Goal: Transaction & Acquisition: Purchase product/service

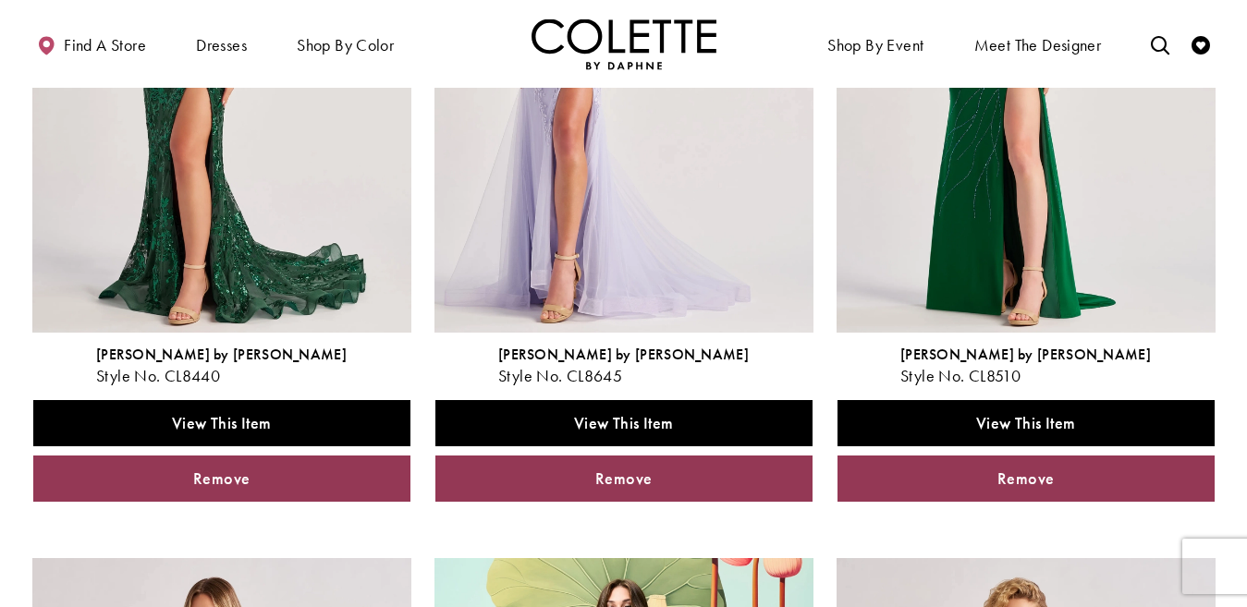
scroll to position [456, 0]
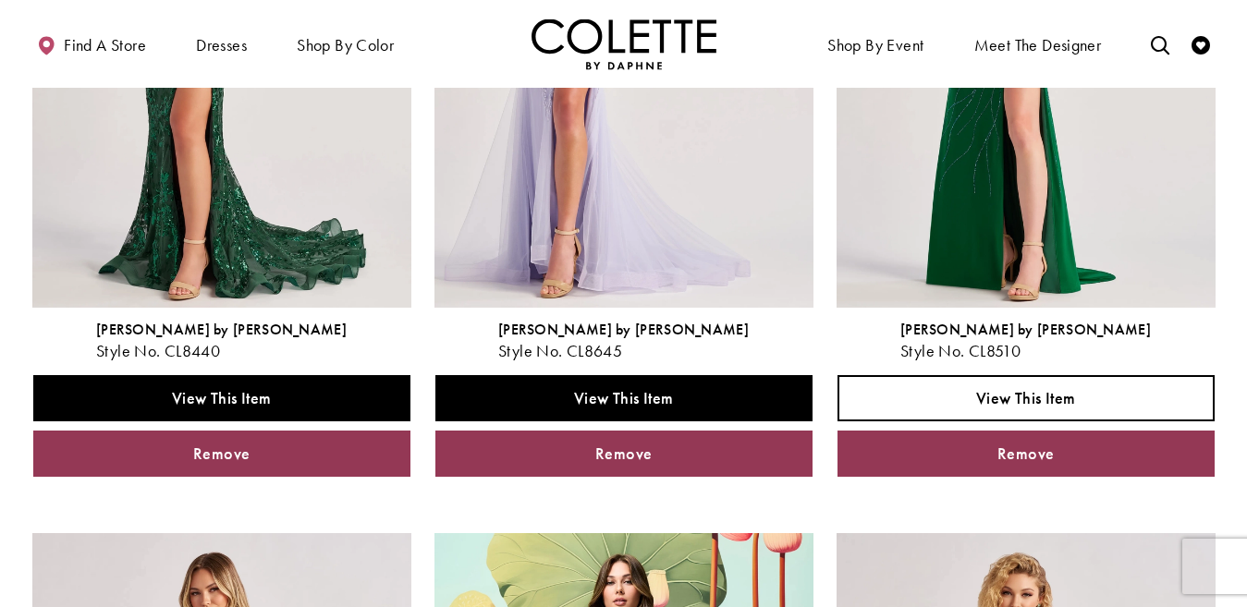
click at [1025, 393] on span "View This Item" at bounding box center [1025, 397] width 99 height 21
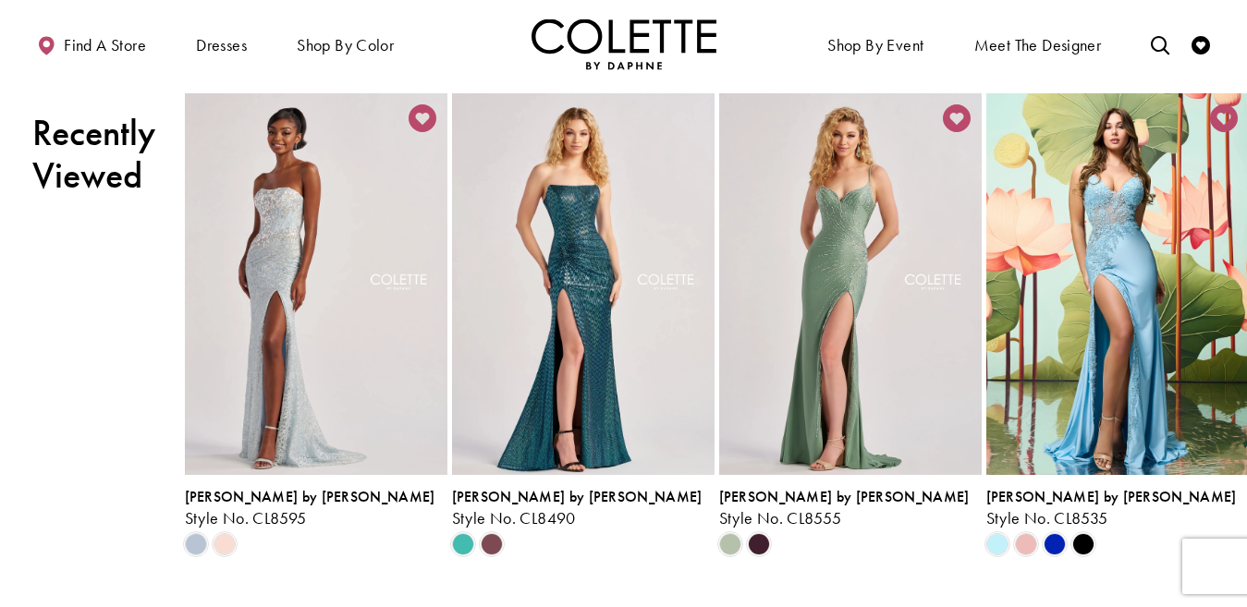
scroll to position [1992, 0]
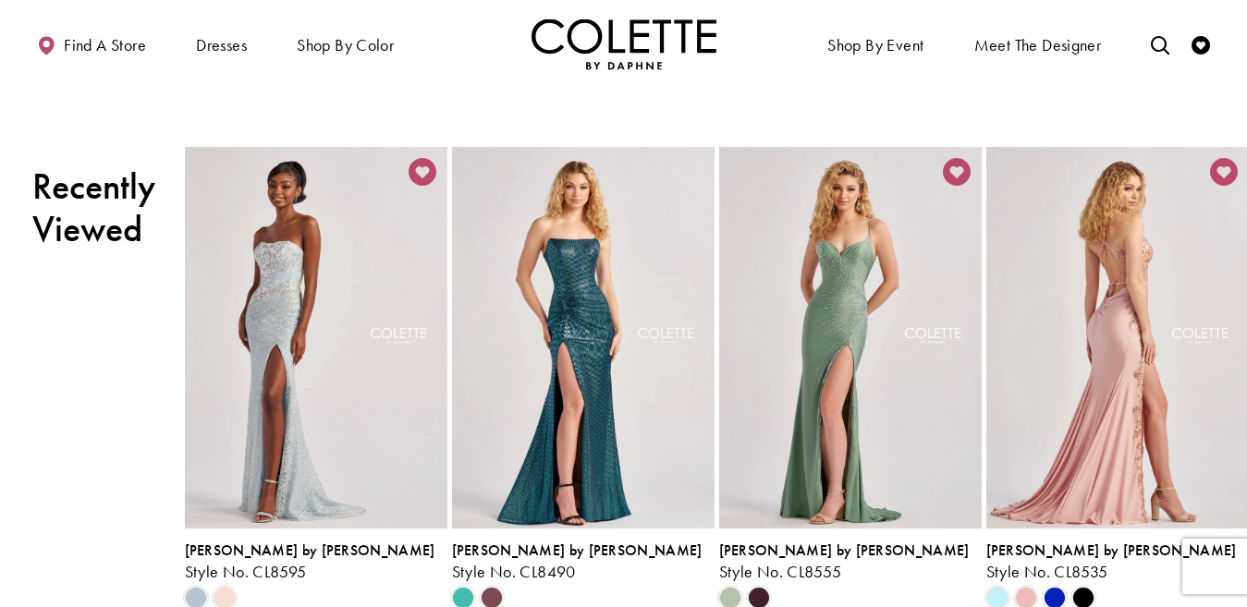
click at [1061, 361] on img "Visit Colette by Daphne Style No. CL8535 Page" at bounding box center [1117, 338] width 263 height 382
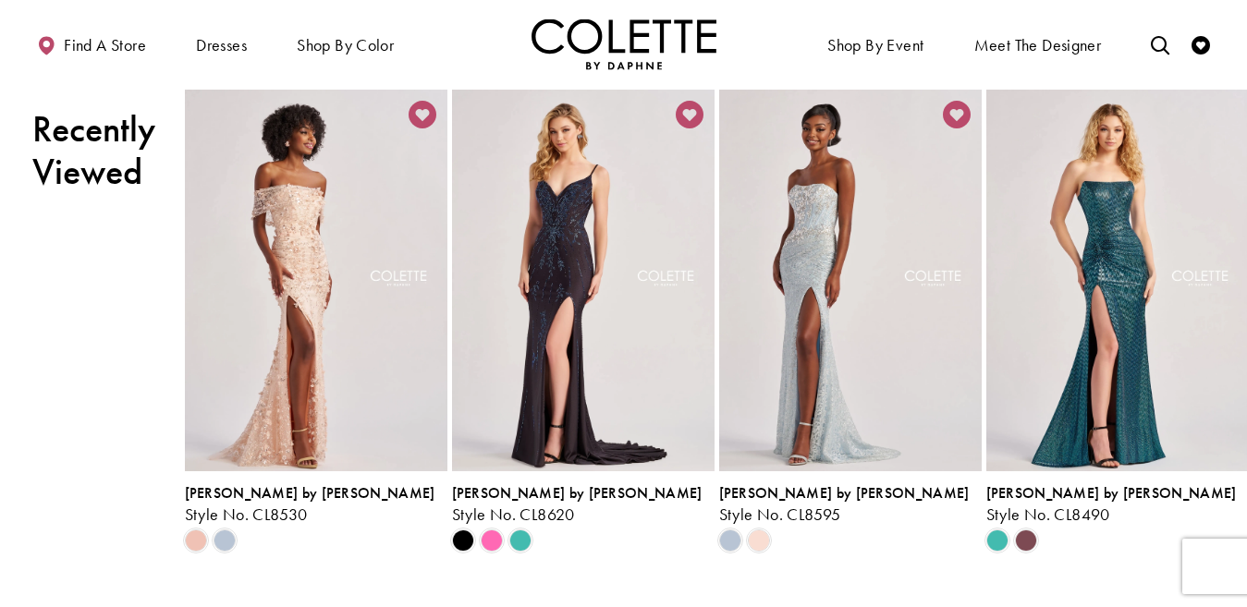
scroll to position [2188, 0]
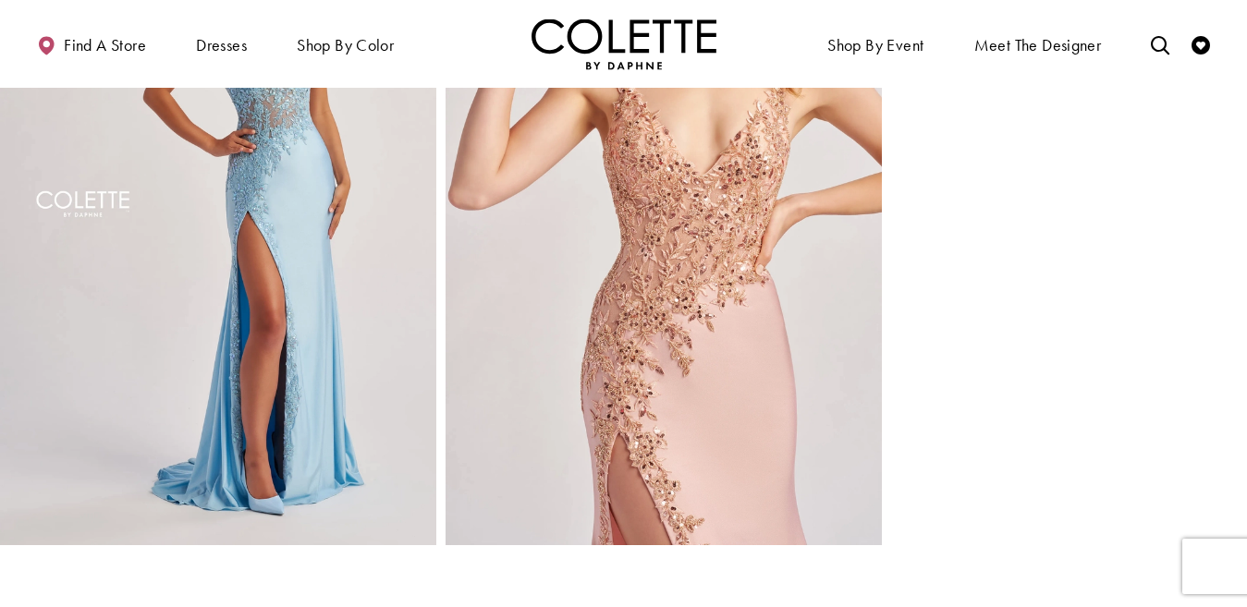
drag, startPoint x: 1239, startPoint y: 410, endPoint x: 1203, endPoint y: 286, distance: 129.9
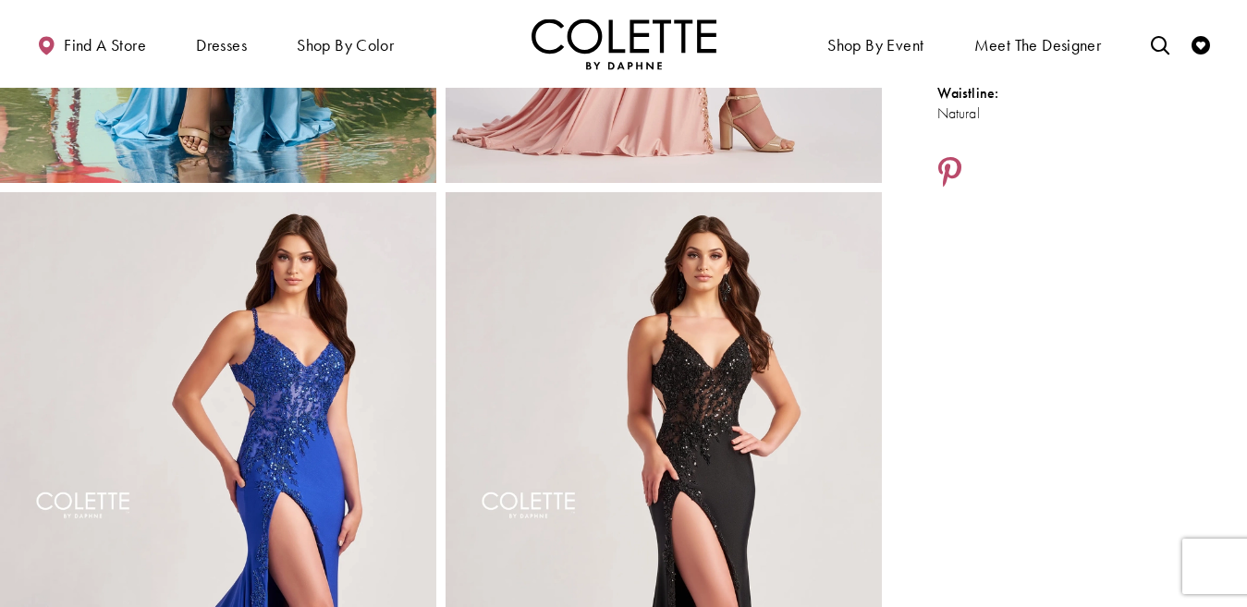
scroll to position [0, 0]
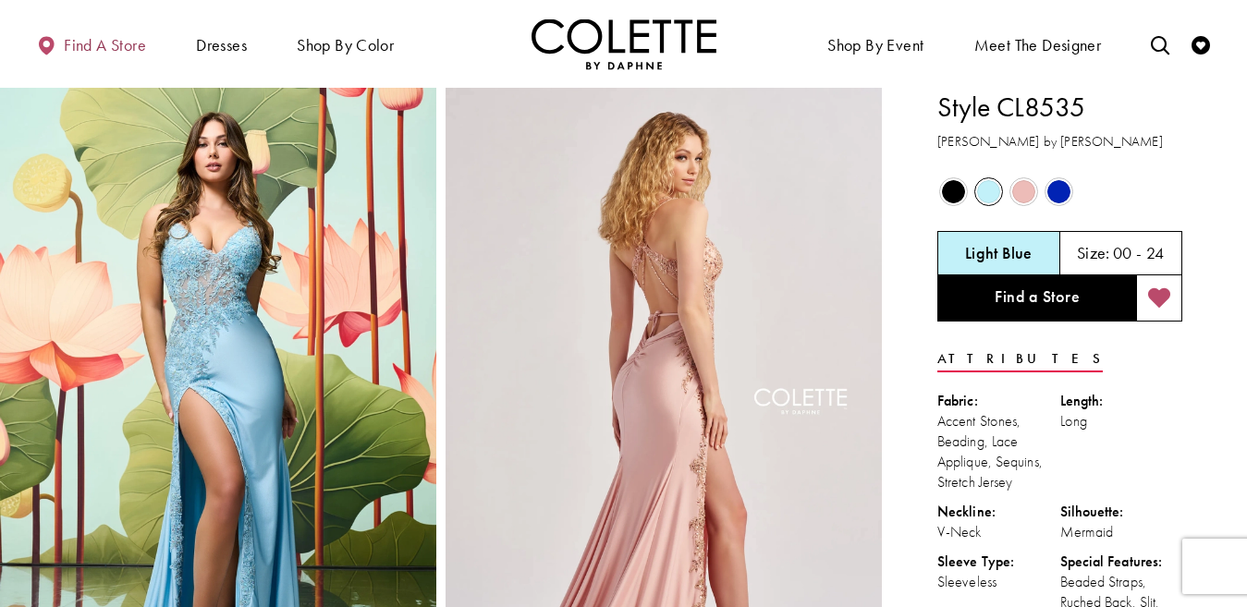
click at [86, 32] on link "Find a store" at bounding box center [91, 43] width 118 height 51
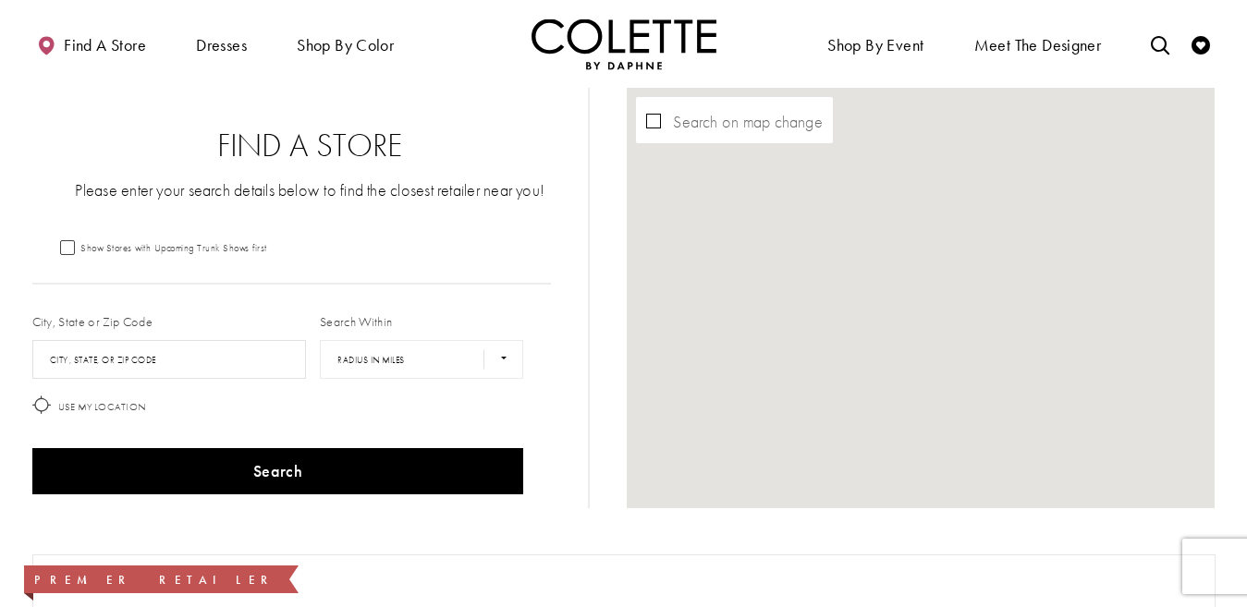
click at [131, 316] on label "City, State or Zip Code" at bounding box center [92, 321] width 121 height 18
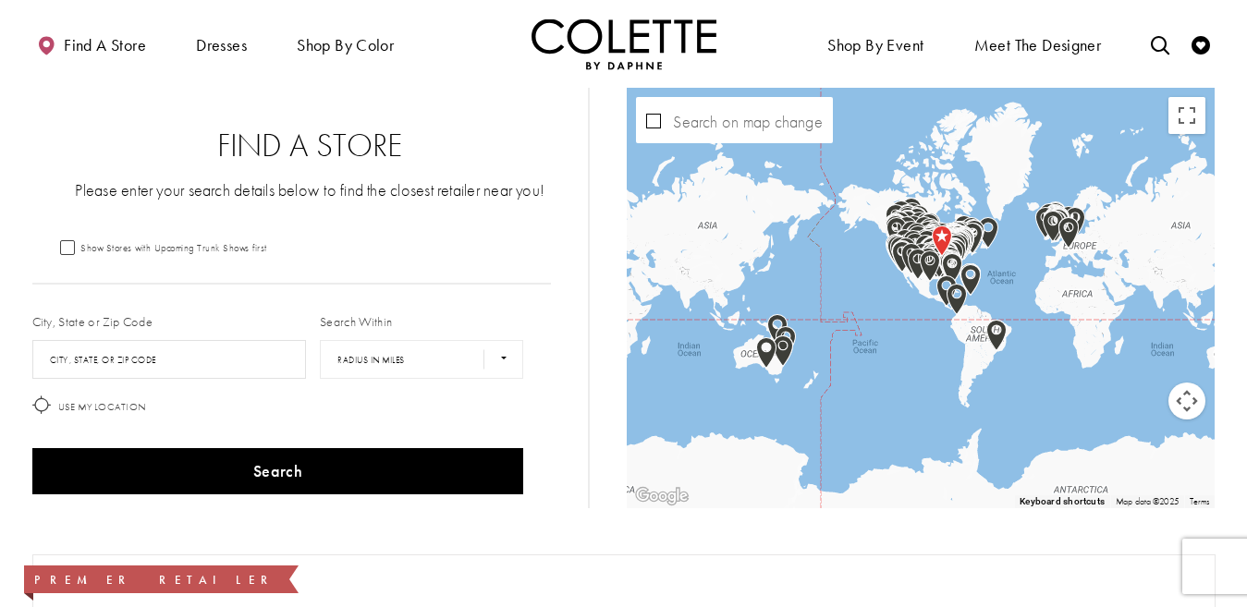
click at [128, 322] on label "City, State or Zip Code" at bounding box center [92, 321] width 121 height 18
click at [106, 354] on input "City, State, or ZIP Code" at bounding box center [169, 359] width 275 height 39
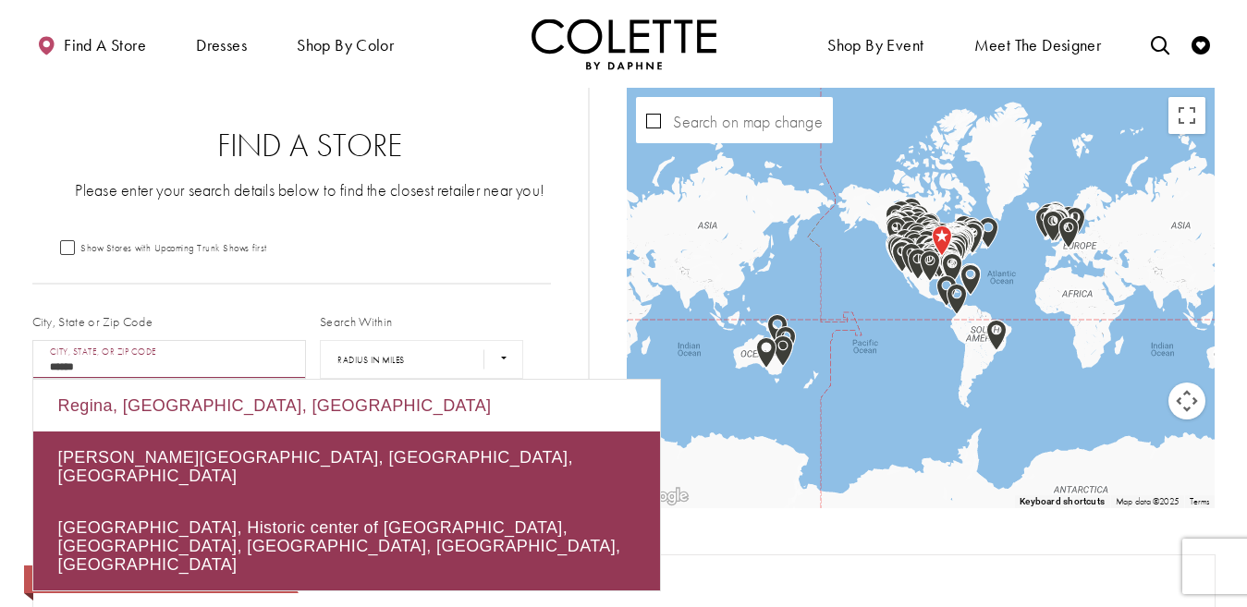
click at [177, 410] on div "Regina, SK, Canada" at bounding box center [346, 406] width 627 height 52
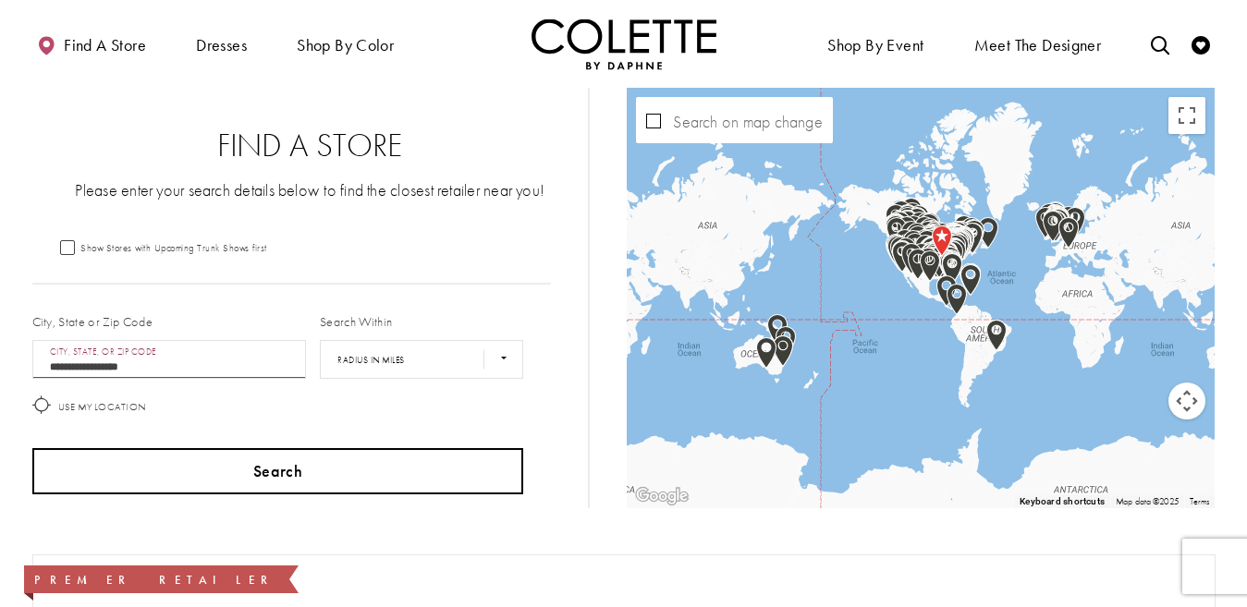
type input "**********"
click at [289, 458] on button "Search" at bounding box center [278, 471] width 492 height 46
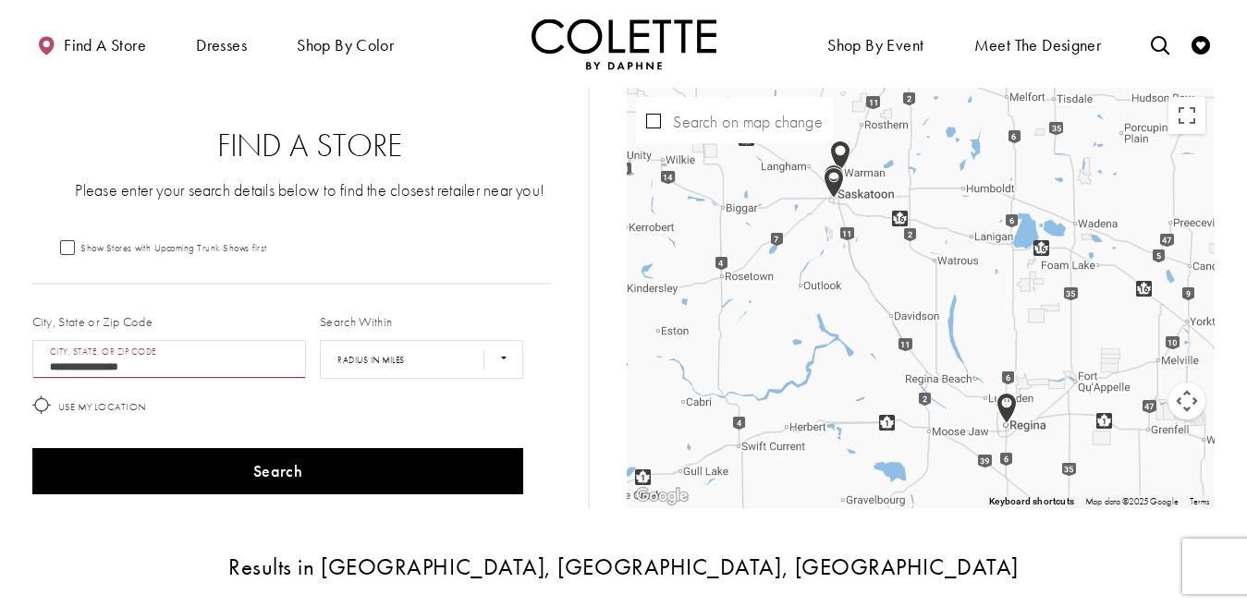
click at [998, 410] on img "Map with store locations" at bounding box center [1006, 408] width 35 height 46
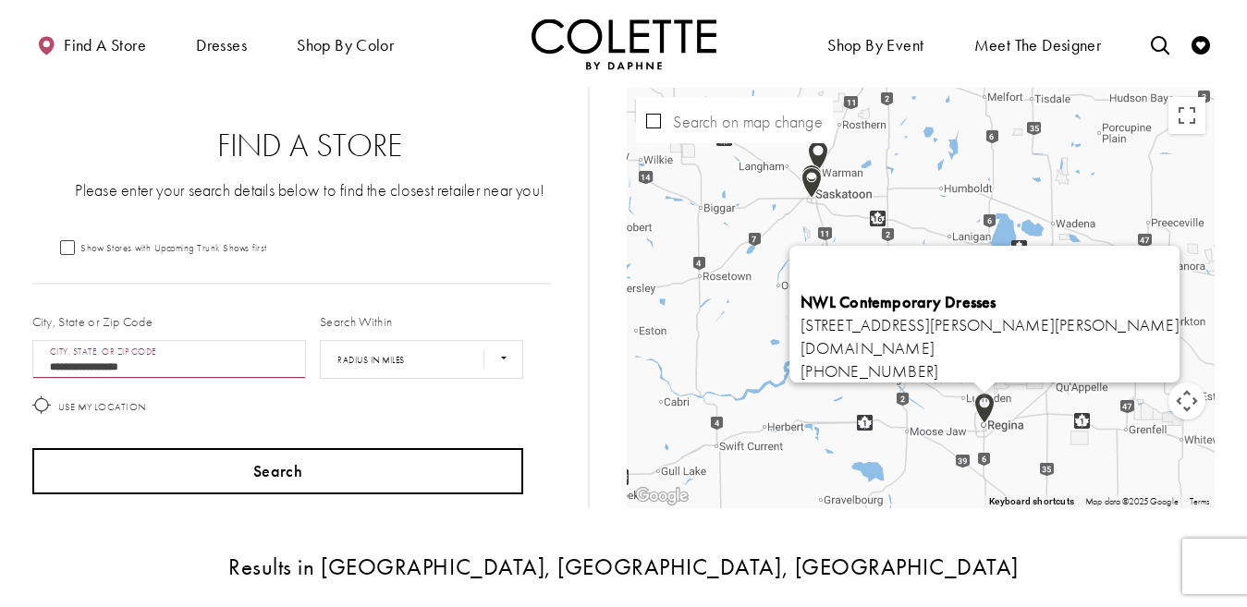
click at [324, 488] on button "Search" at bounding box center [278, 471] width 492 height 46
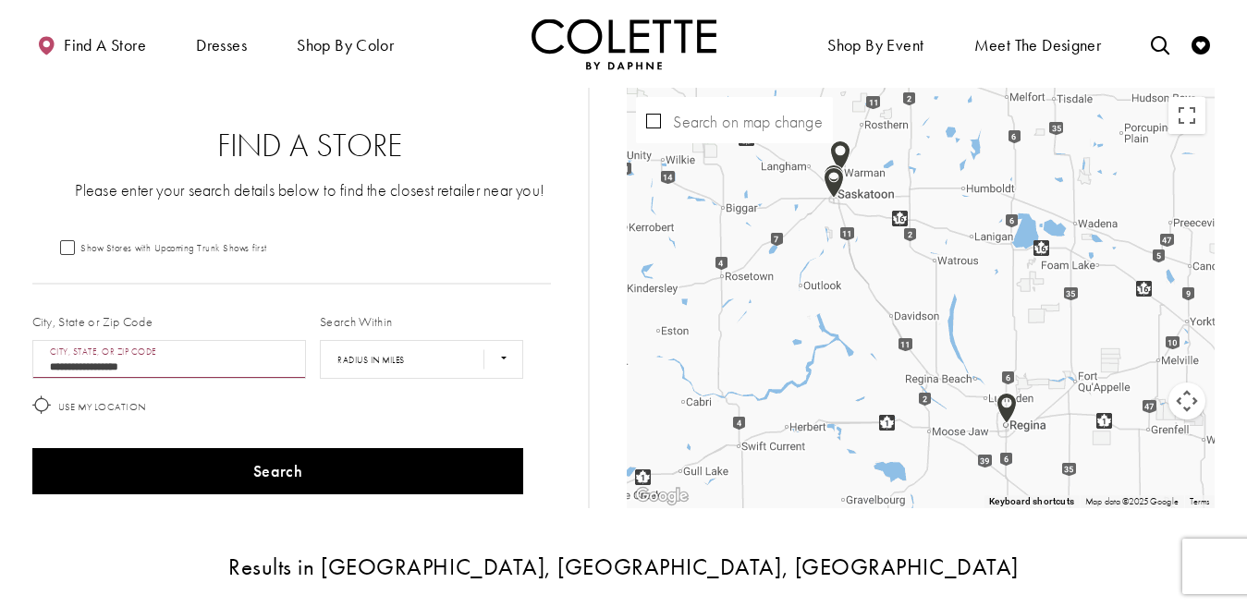
click at [1008, 404] on img "Map with store locations" at bounding box center [1006, 408] width 35 height 46
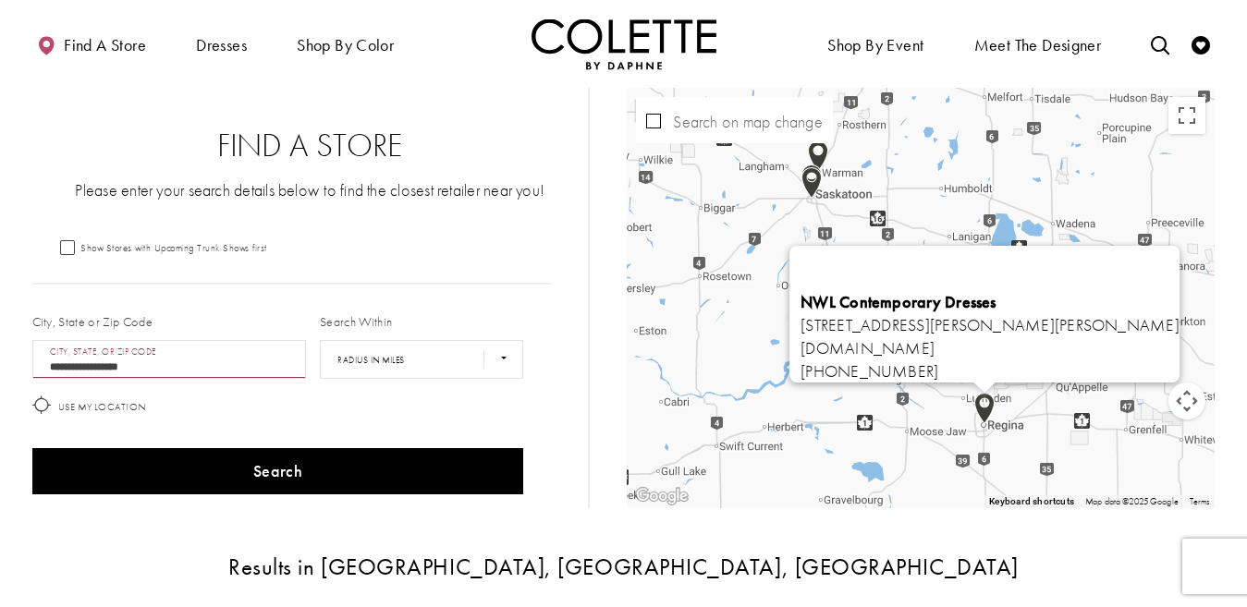
click at [925, 293] on b "NWL Contemporary Dresses" at bounding box center [898, 301] width 196 height 21
click at [1203, 51] on icon "Check Wishlist" at bounding box center [1200, 45] width 18 height 18
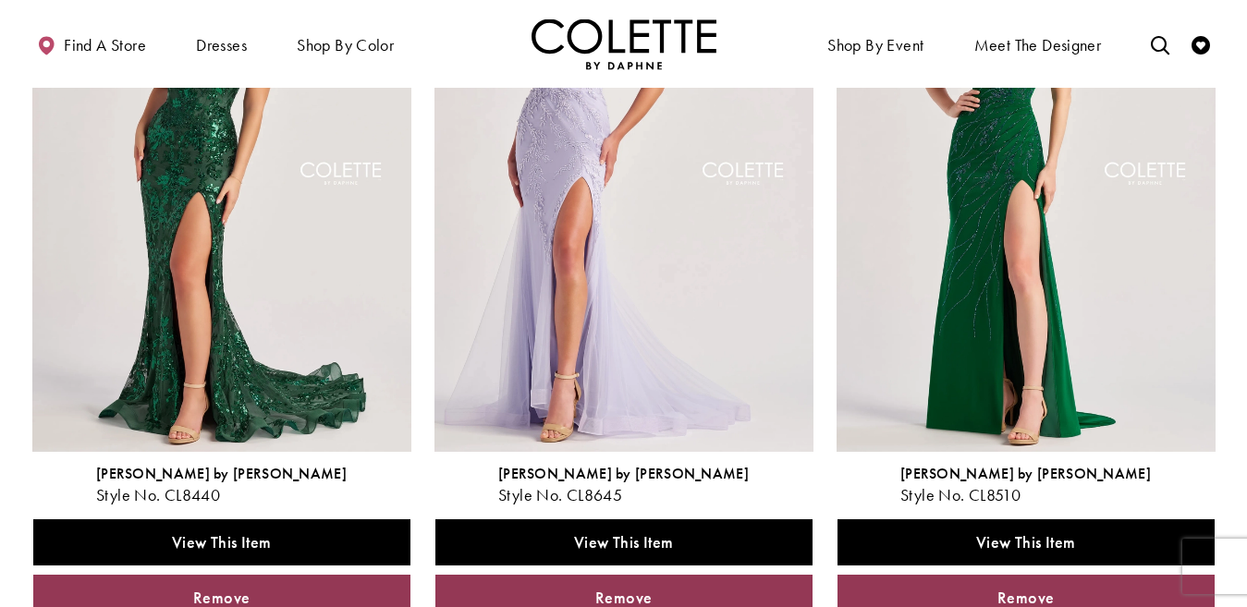
scroll to position [322, 0]
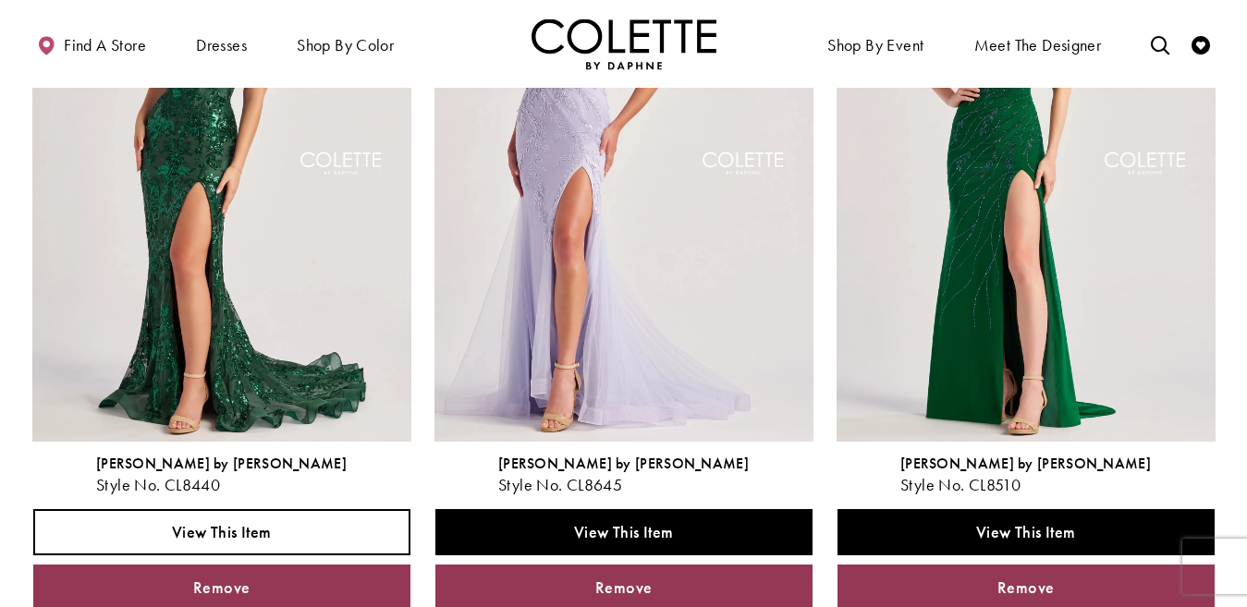
click at [366, 518] on link "View This Item" at bounding box center [221, 532] width 377 height 46
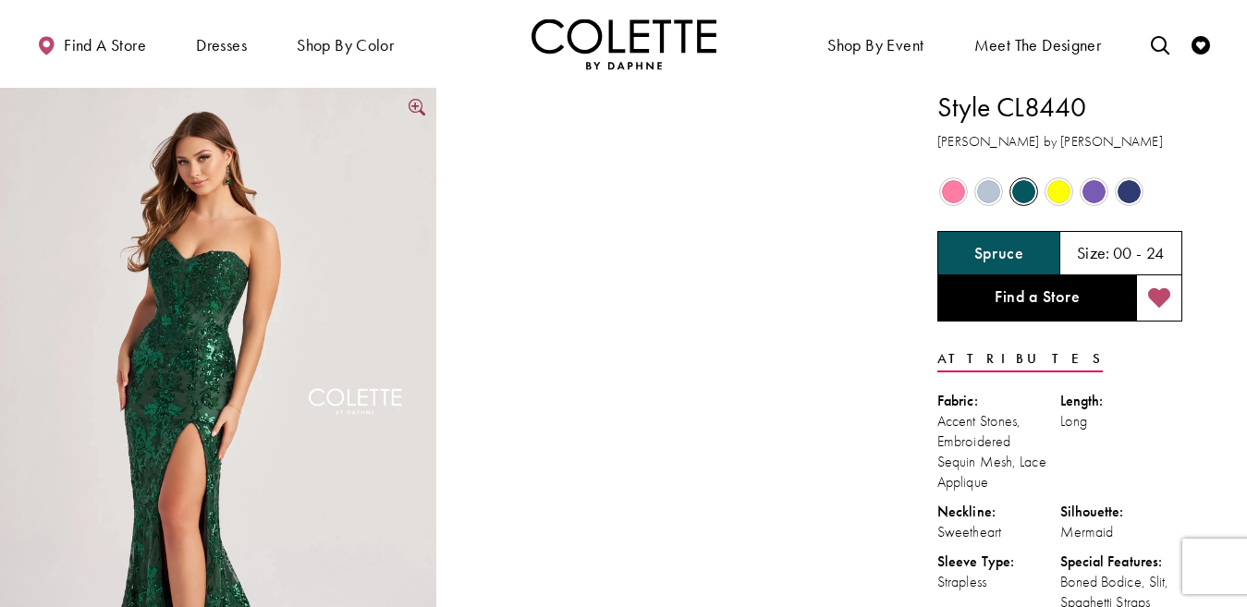
click at [244, 284] on img "Full size Style CL8440 Colette by Daphne #0 default Spruce frontface vertical p…" at bounding box center [218, 415] width 436 height 654
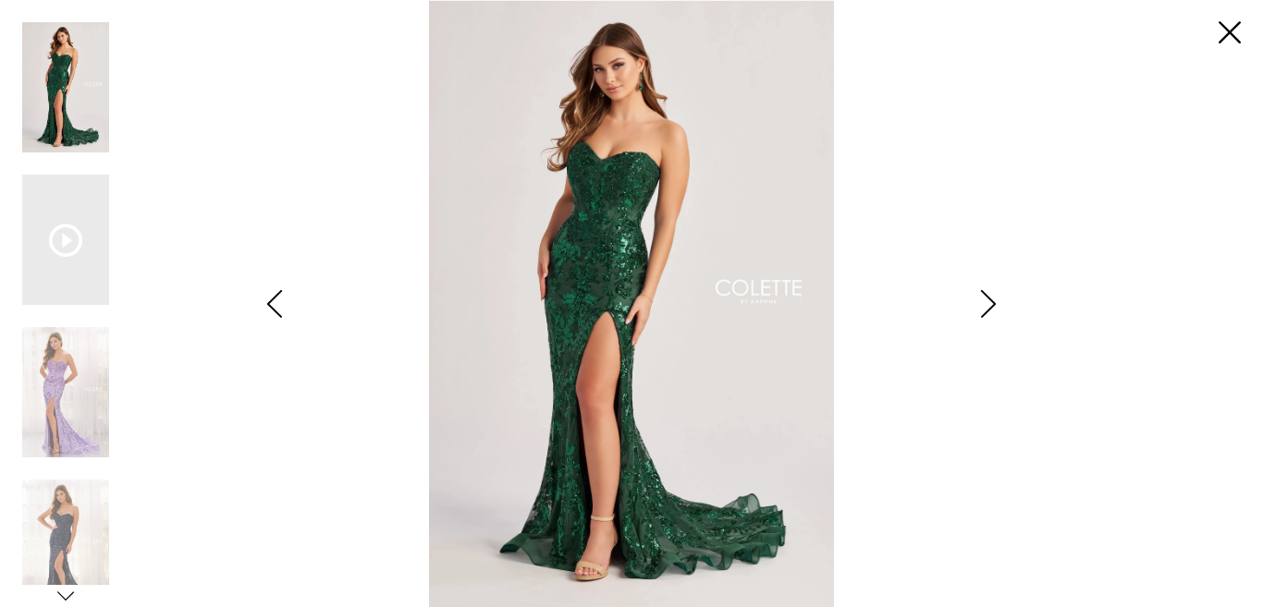
click at [1000, 285] on div "Style CL8440 Colette by Daphne Views dialog" at bounding box center [988, 303] width 46 height 607
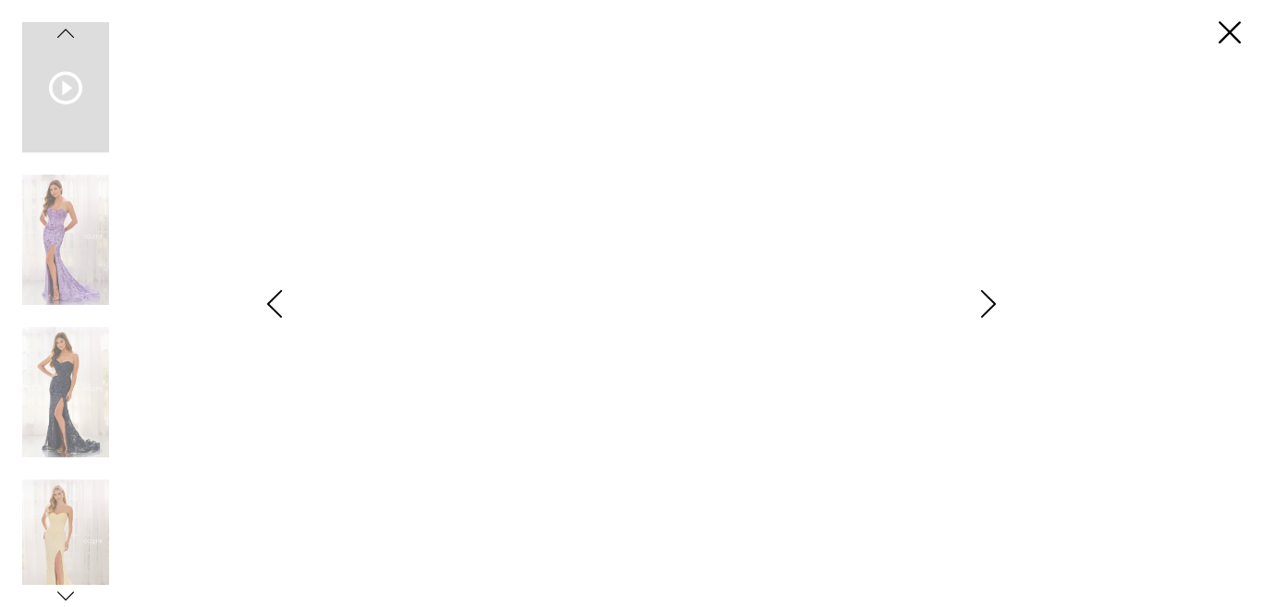
click at [984, 300] on icon "Style CL8440 Colette by Daphne Views dialog" at bounding box center [988, 304] width 46 height 28
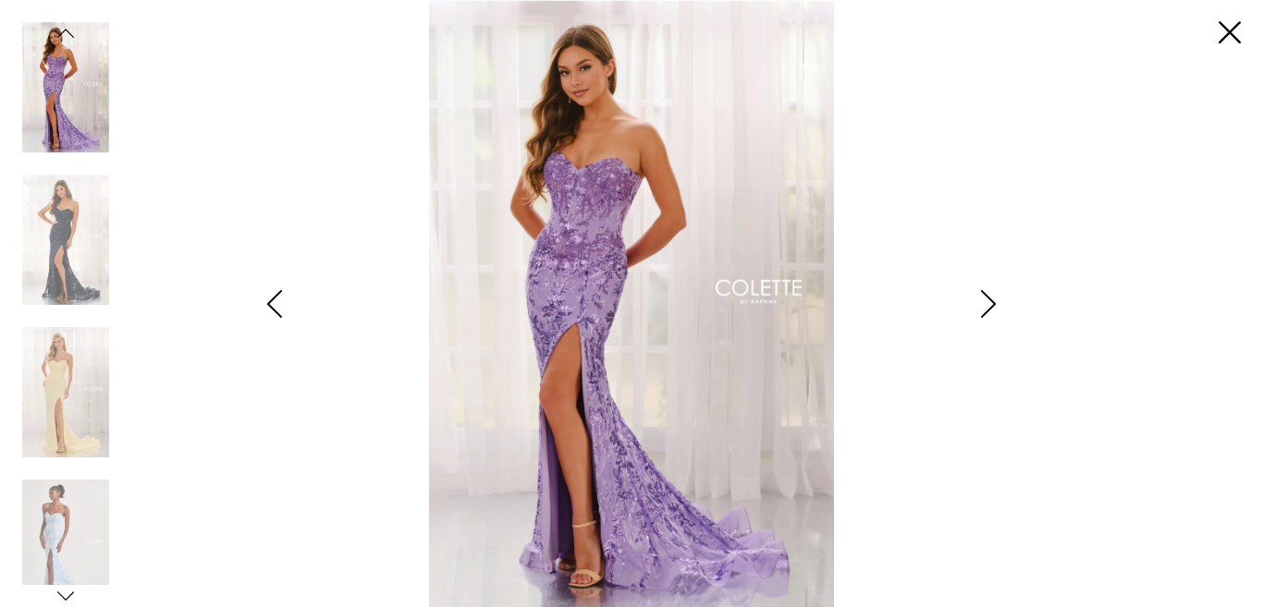
click at [984, 300] on icon "Style CL8440 Colette by Daphne Views dialog" at bounding box center [988, 304] width 46 height 28
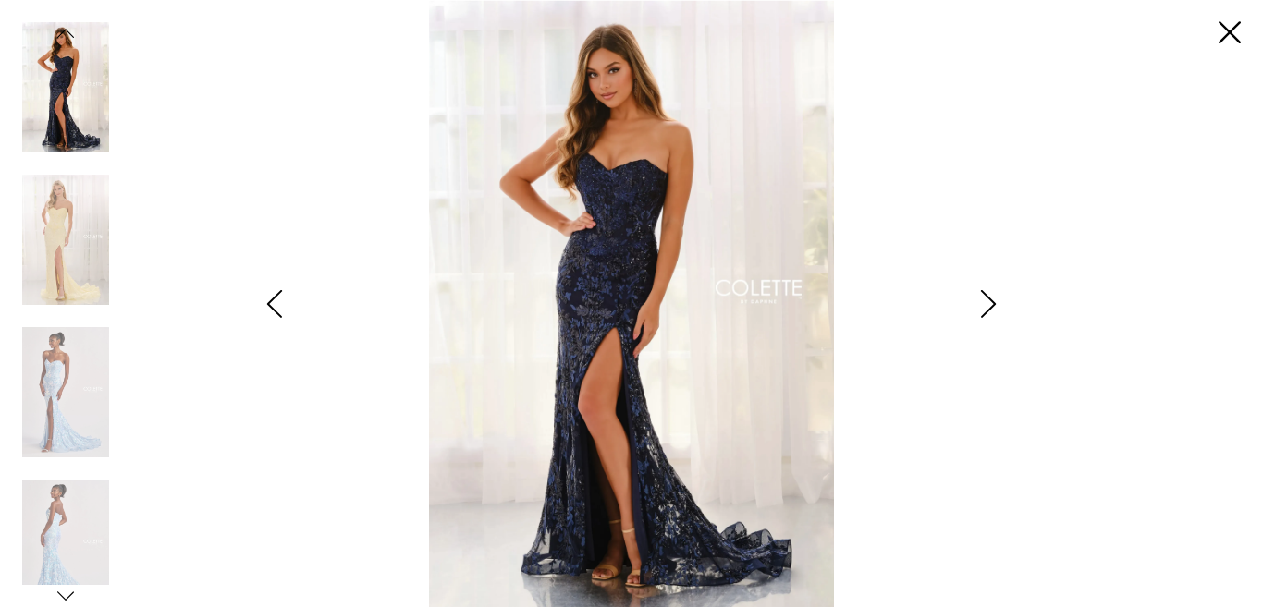
click at [984, 299] on icon "Style CL8440 Colette by Daphne Views dialog" at bounding box center [988, 304] width 46 height 28
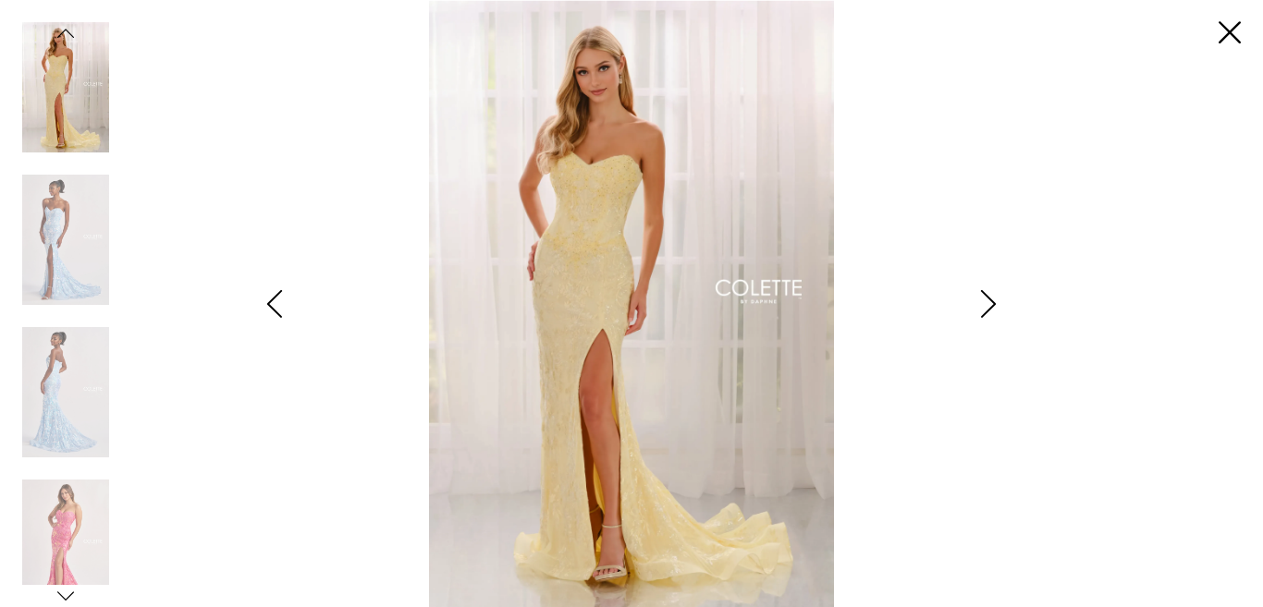
click at [984, 299] on icon "Style CL8440 Colette by Daphne Views dialog" at bounding box center [988, 304] width 46 height 28
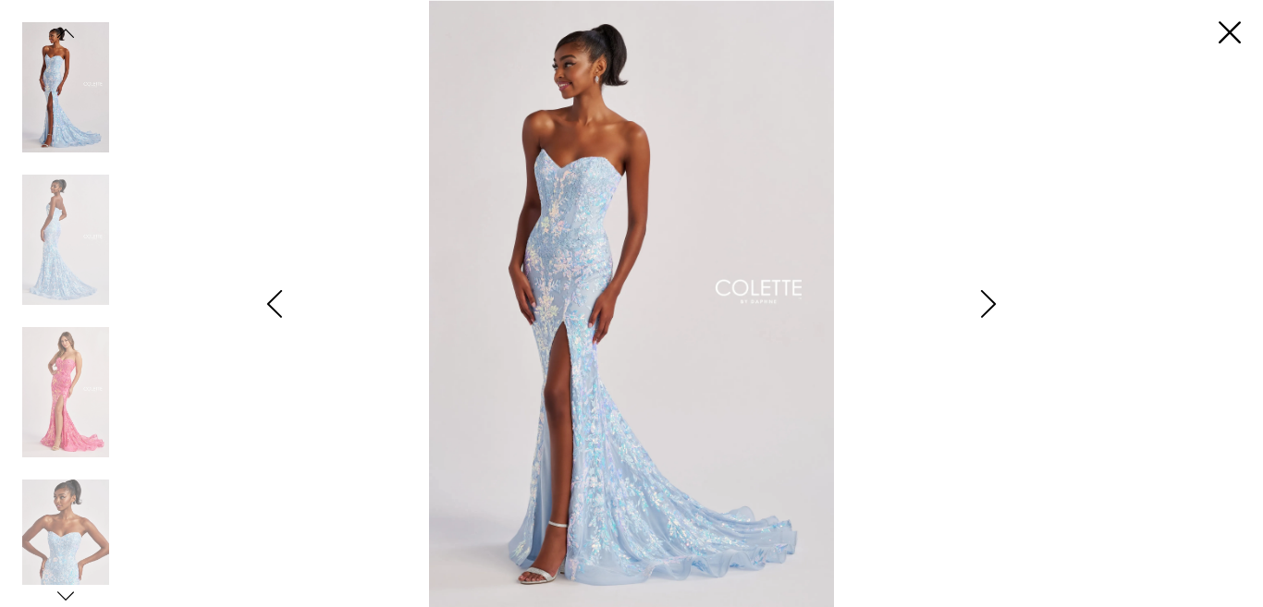
click at [984, 299] on icon "Style CL8440 Colette by Daphne Views dialog" at bounding box center [988, 304] width 46 height 28
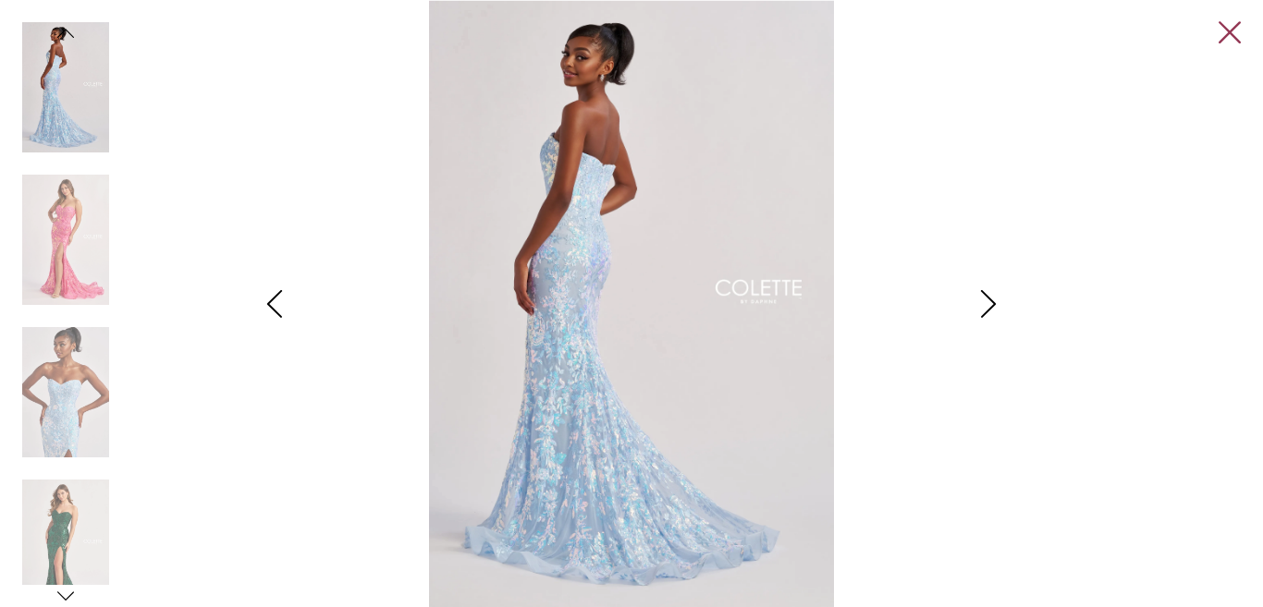
click at [1232, 28] on link "Close" at bounding box center [1229, 33] width 22 height 22
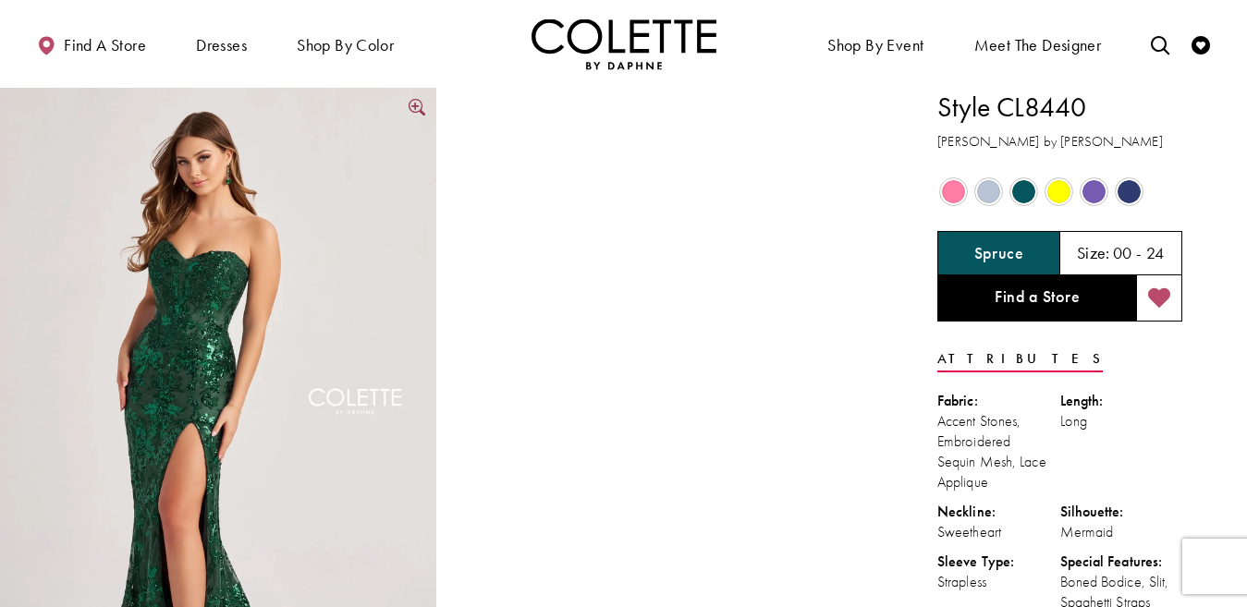
click at [315, 298] on img "Full size Style CL8440 Colette by Daphne #0 default Spruce frontface vertical p…" at bounding box center [218, 415] width 436 height 654
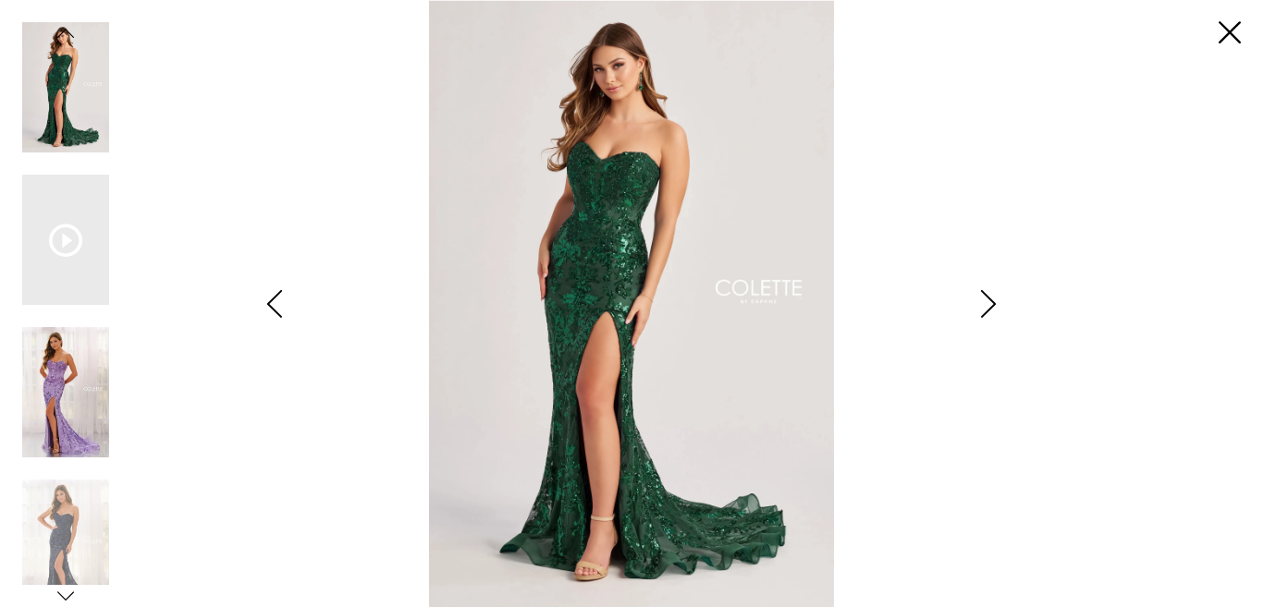
click at [32, 446] on img "Scroll List" at bounding box center [65, 392] width 87 height 130
click at [68, 591] on icon "Style CL8440 Colette by Daphne Views dialog" at bounding box center [65, 596] width 17 height 17
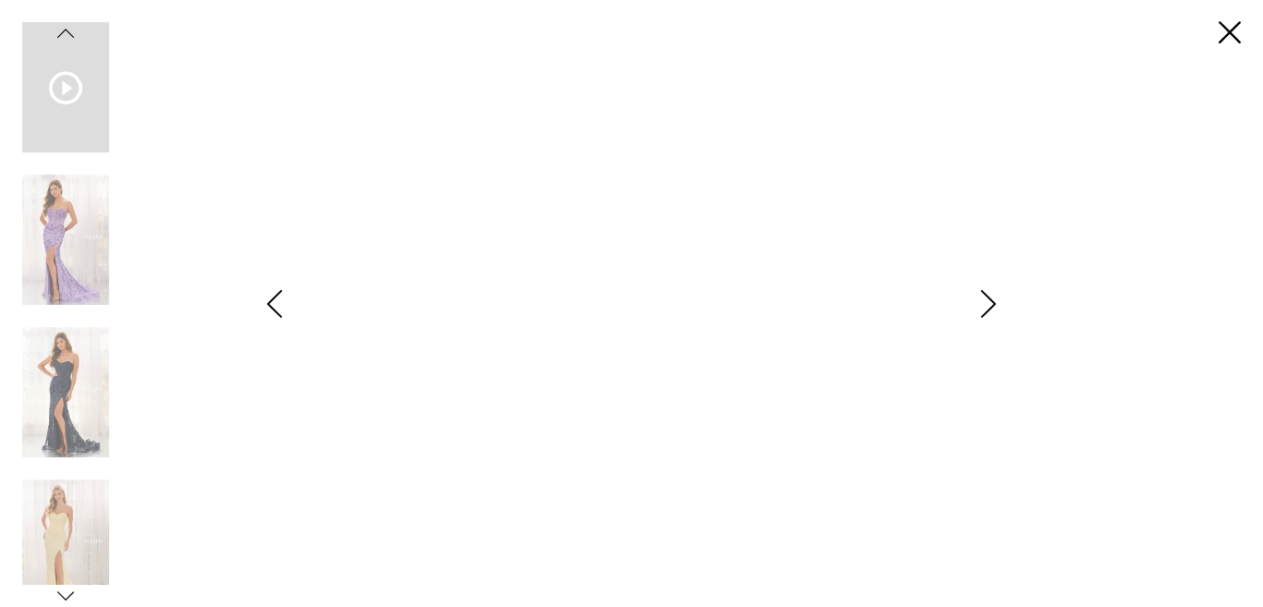
click at [68, 592] on icon "Style CL8440 Colette by Daphne Views dialog" at bounding box center [65, 596] width 17 height 17
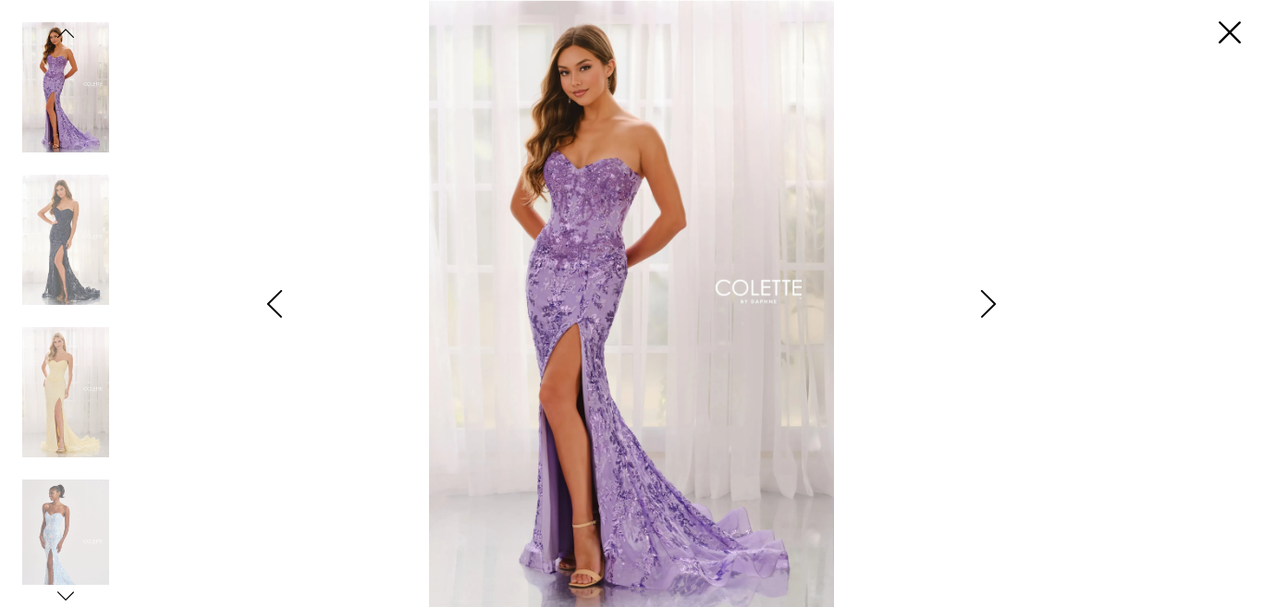
click at [68, 592] on icon "Style CL8440 Colette by Daphne Views dialog" at bounding box center [65, 596] width 17 height 17
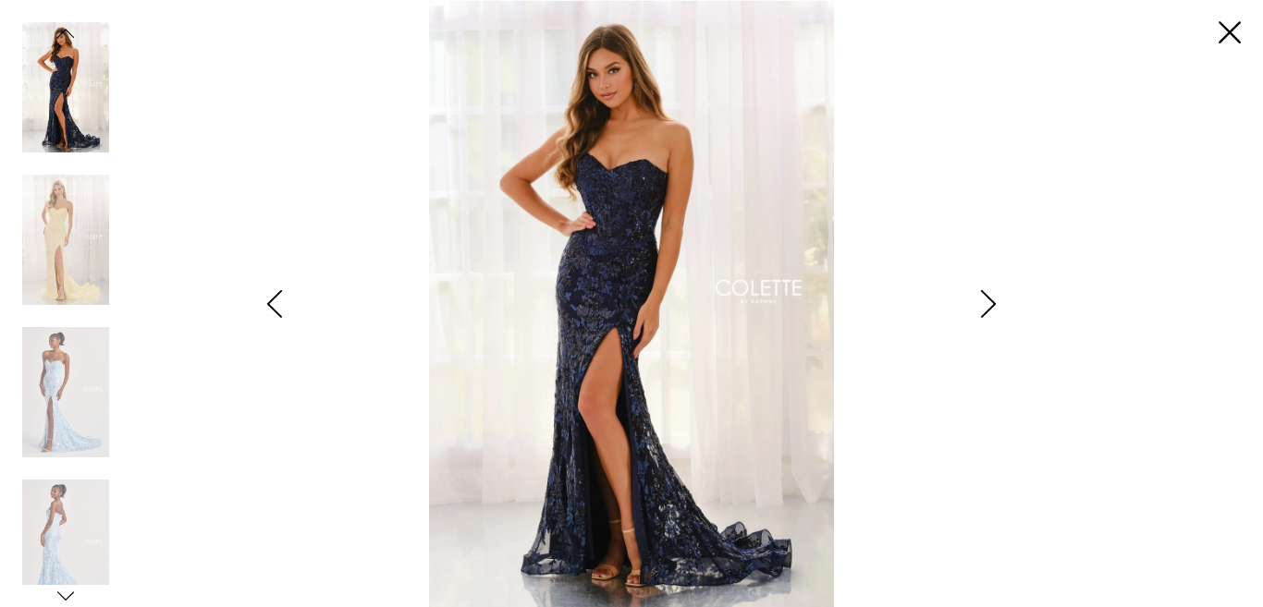
click at [68, 592] on icon "Style CL8440 Colette by Daphne Views dialog" at bounding box center [65, 596] width 17 height 17
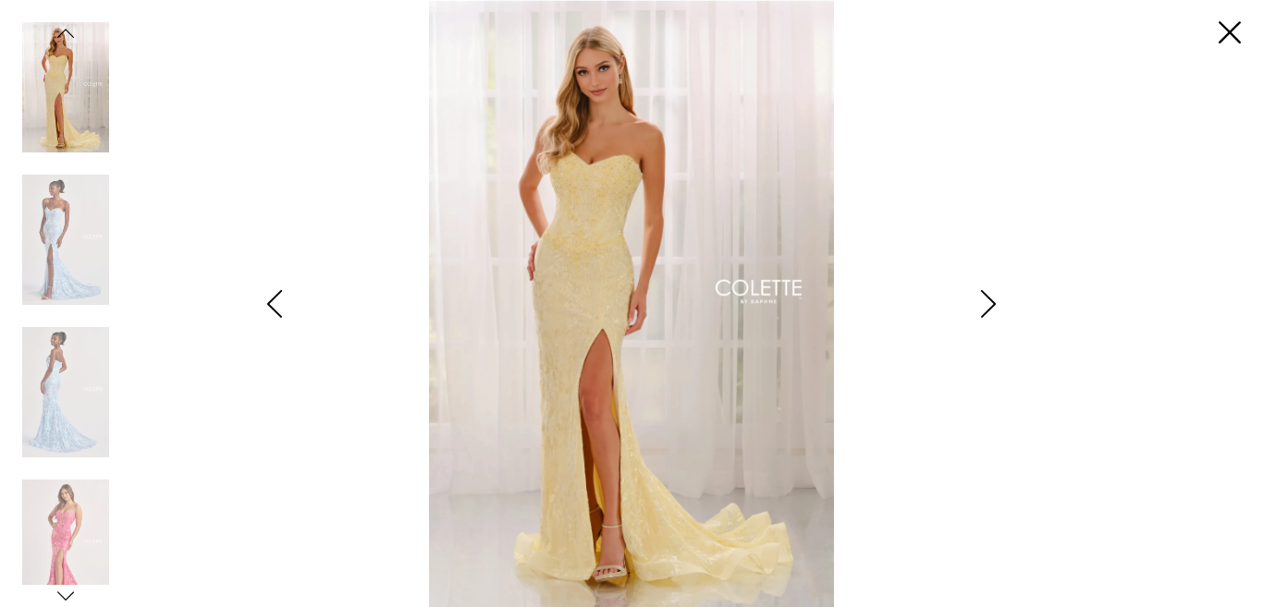
click at [68, 592] on icon "Style CL8440 Colette by Daphne Views dialog" at bounding box center [65, 596] width 17 height 17
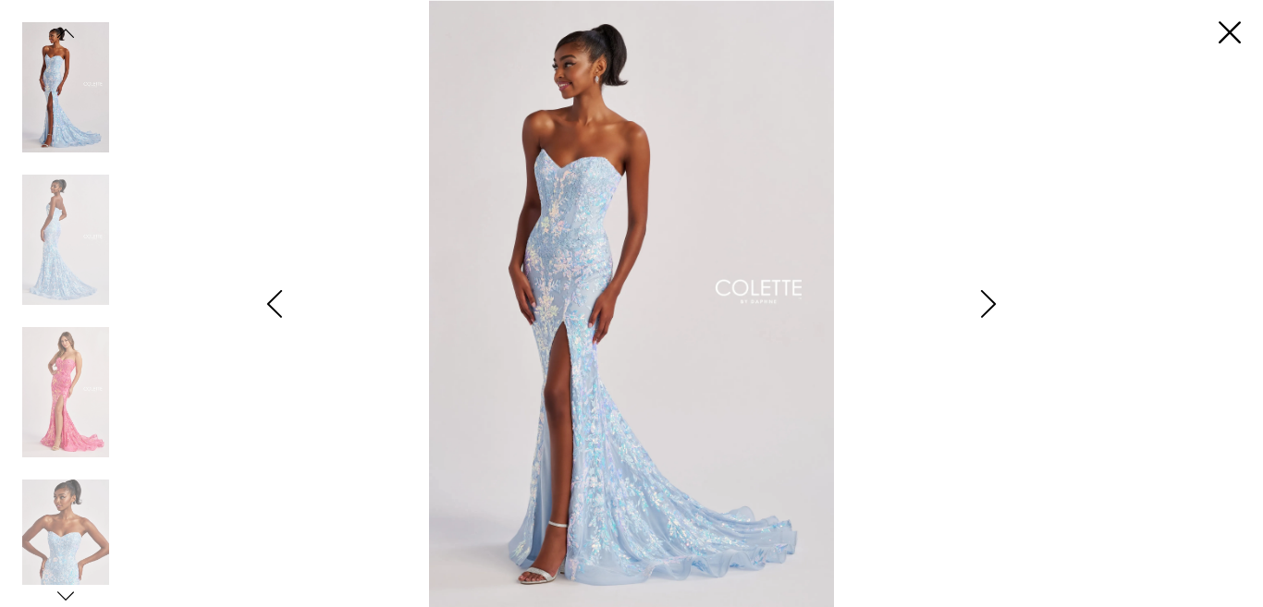
click at [68, 592] on icon "Style CL8440 Colette by Daphne Views dialog" at bounding box center [65, 596] width 17 height 17
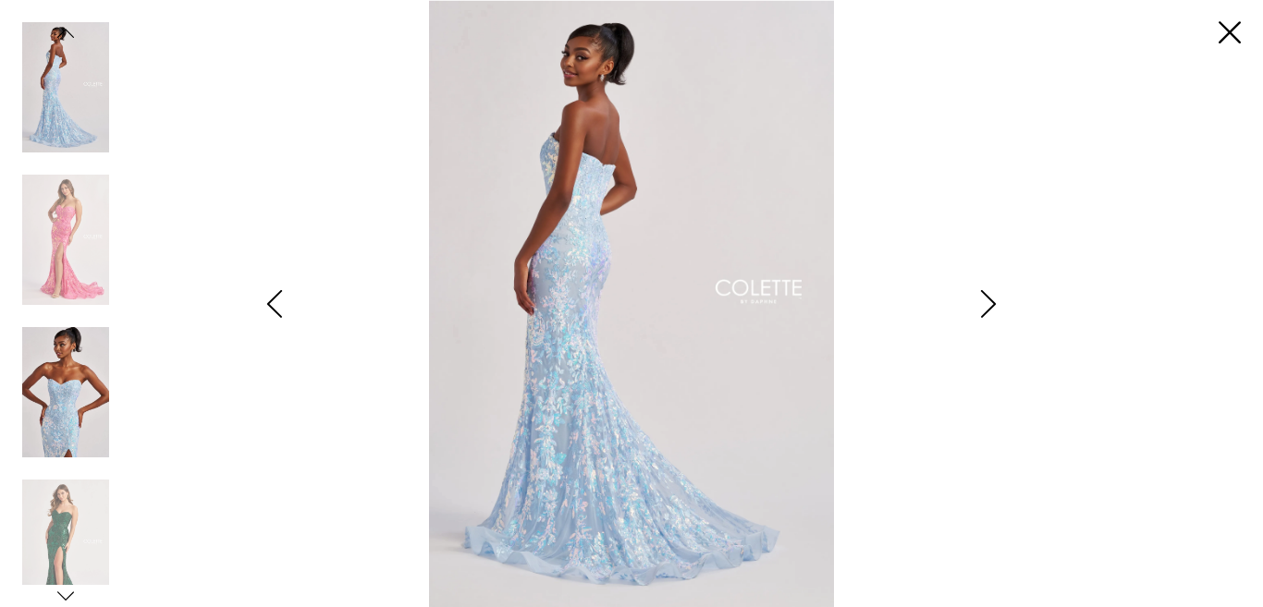
click at [72, 423] on img "Scroll List" at bounding box center [65, 392] width 87 height 130
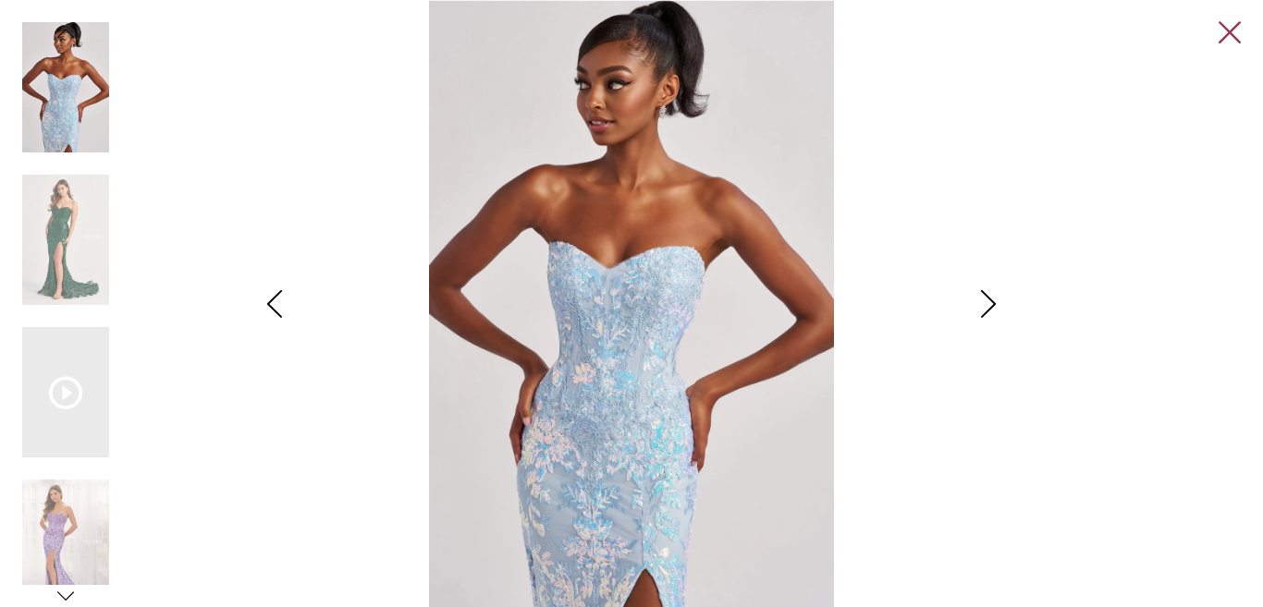
click at [1222, 31] on link "Close" at bounding box center [1229, 33] width 22 height 22
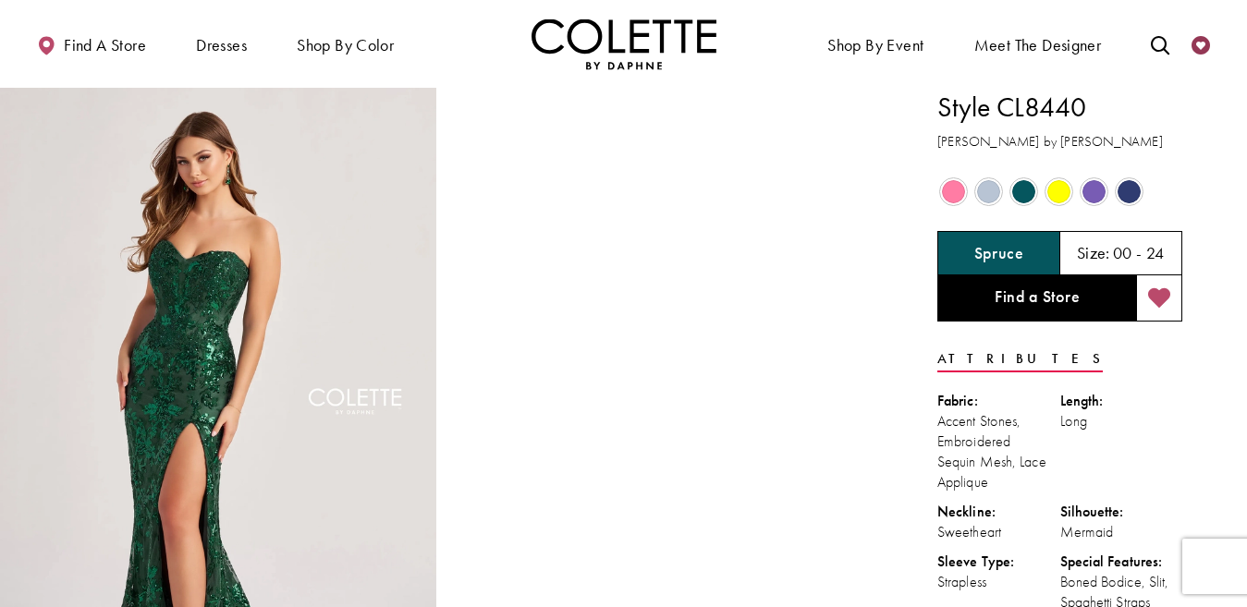
click at [1207, 40] on icon "Check Wishlist" at bounding box center [1200, 45] width 18 height 18
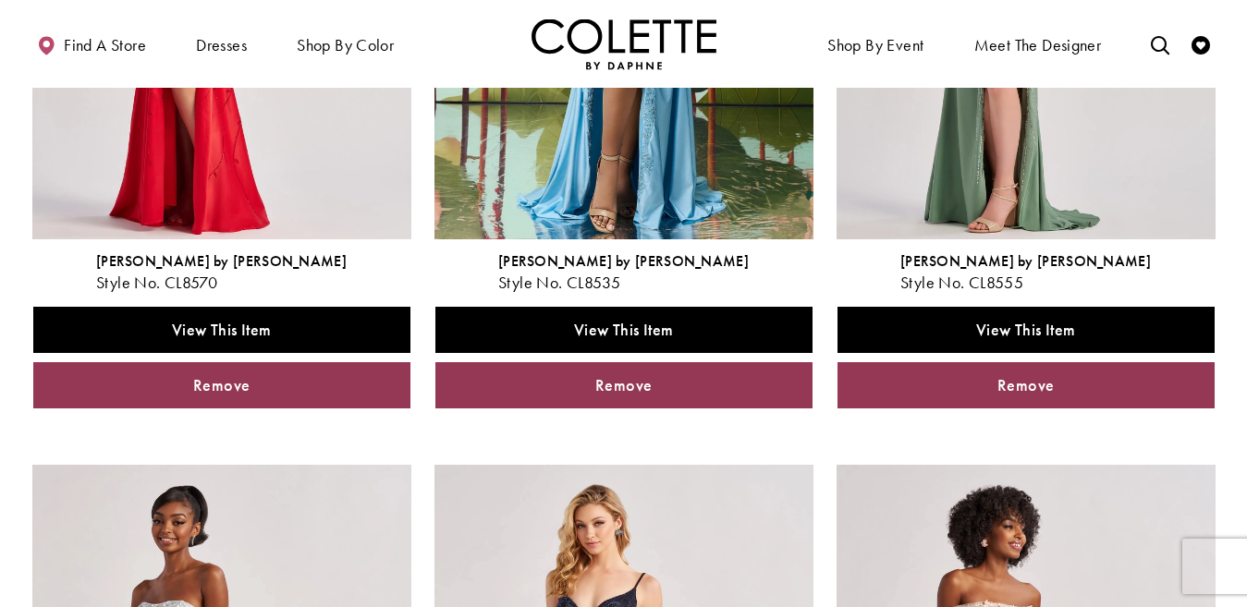
scroll to position [856, 0]
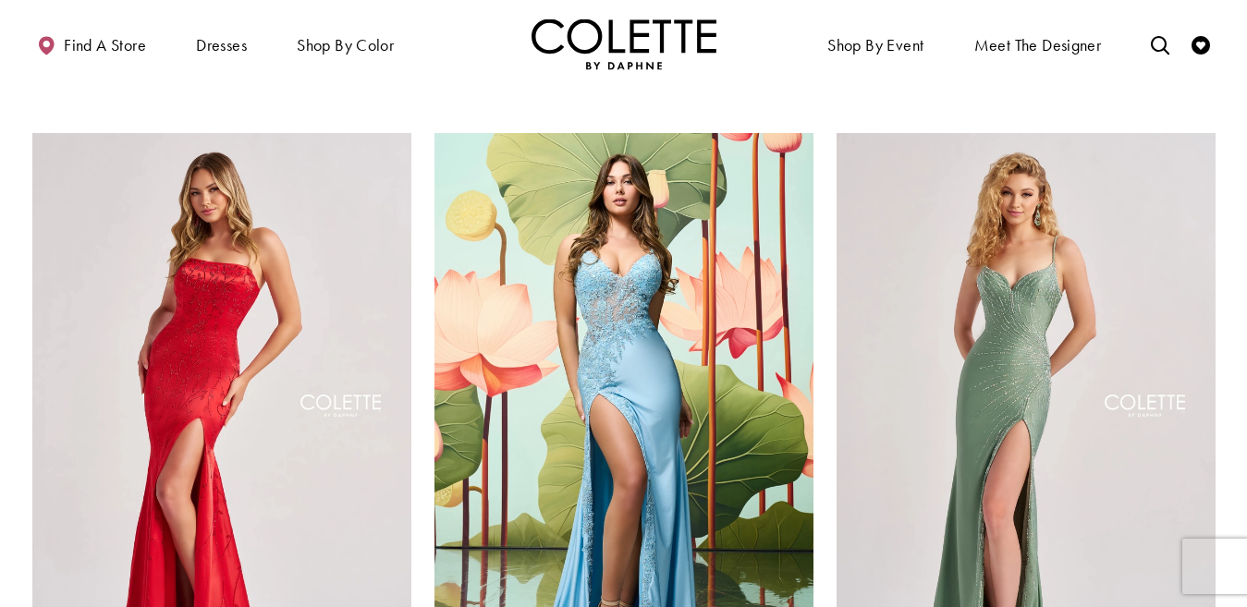
click at [689, 382] on img "Visit Colette by Daphne Style No. CL8535 Page" at bounding box center [623, 408] width 379 height 551
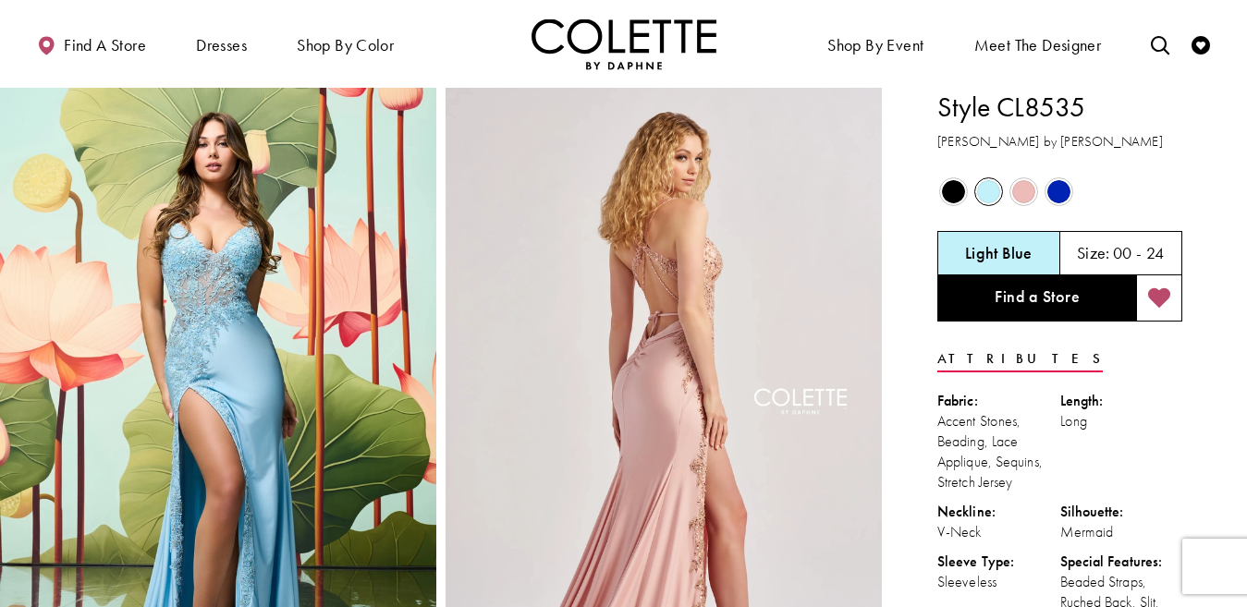
click at [950, 192] on span "Product color controls state depends on size chosen" at bounding box center [953, 191] width 23 height 23
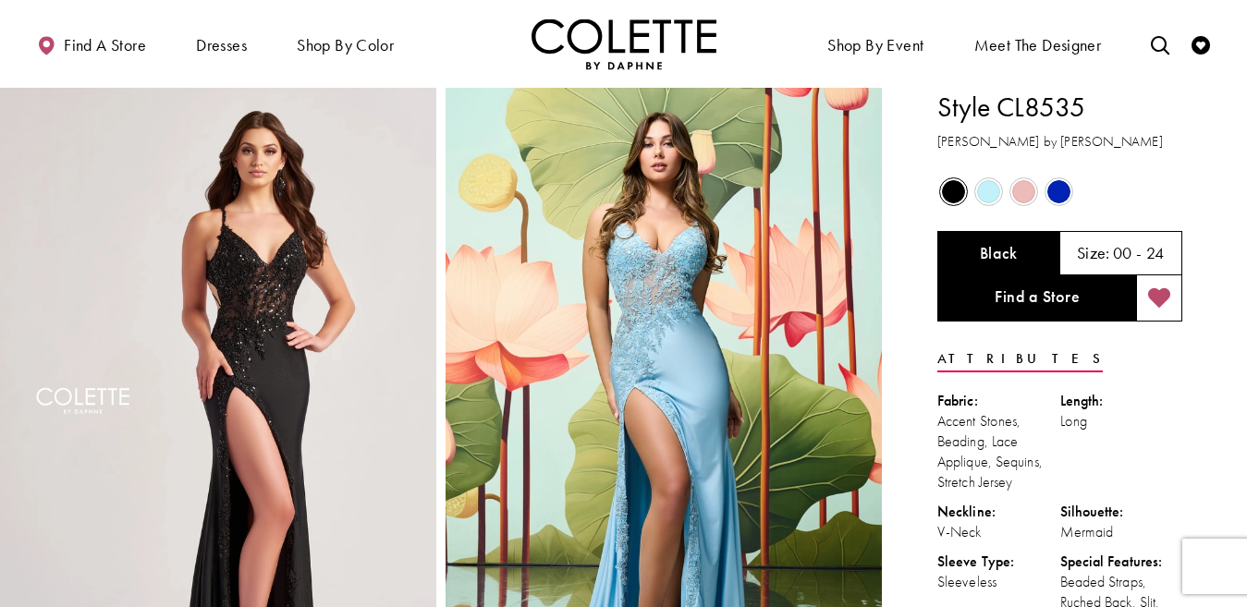
click at [986, 187] on span "Product color controls state depends on size chosen" at bounding box center [988, 191] width 23 height 23
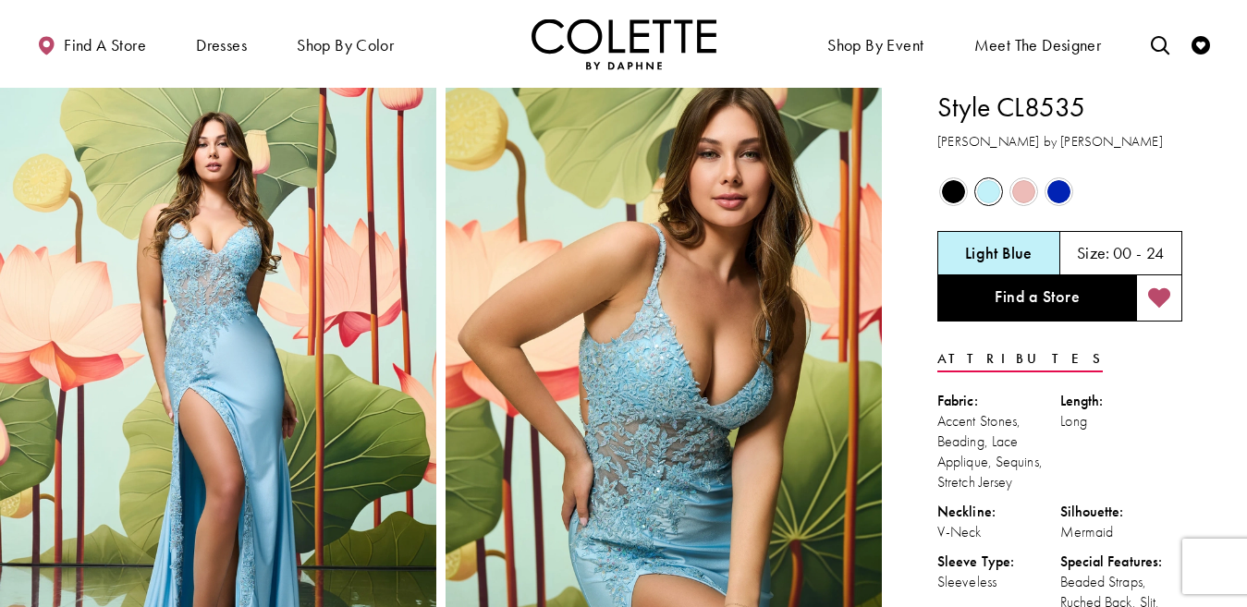
click at [1022, 193] on span "Product color controls state depends on size chosen" at bounding box center [1023, 191] width 23 height 23
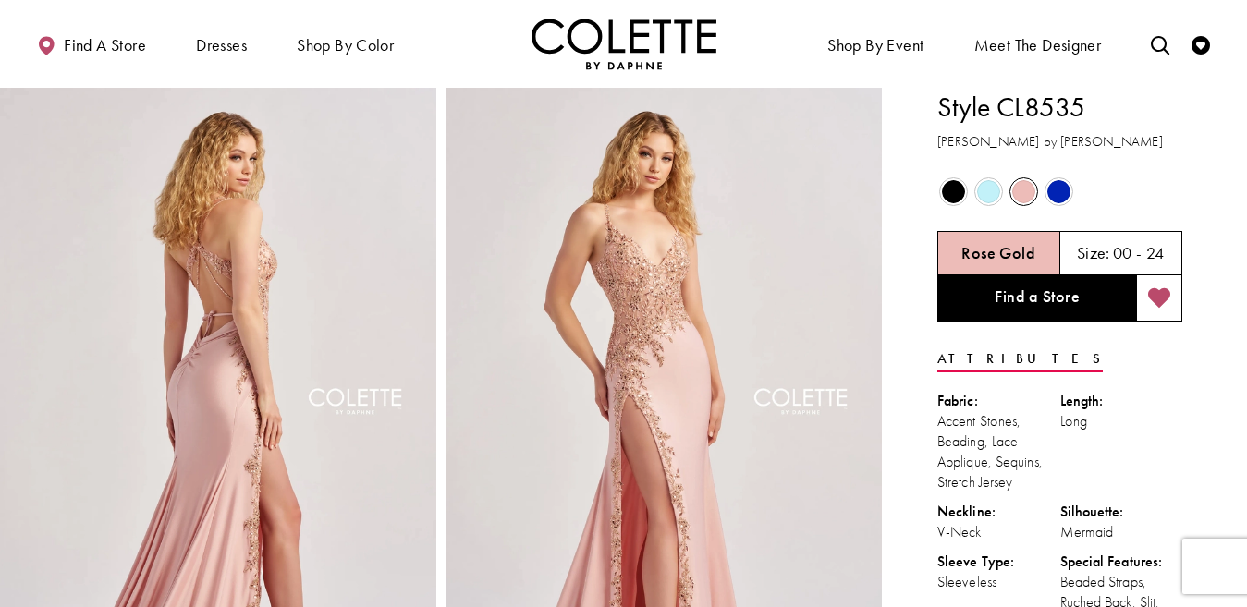
click at [1056, 192] on span "Product color controls state depends on size chosen" at bounding box center [1058, 191] width 23 height 23
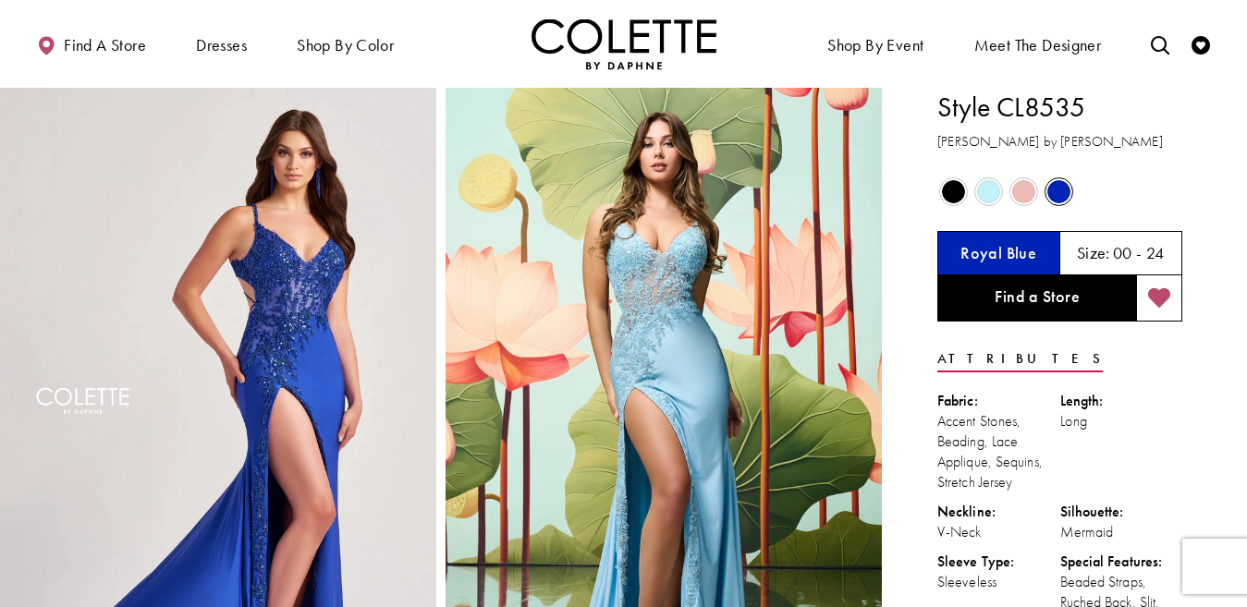
click at [988, 191] on span "Product color controls state depends on size chosen" at bounding box center [988, 191] width 23 height 23
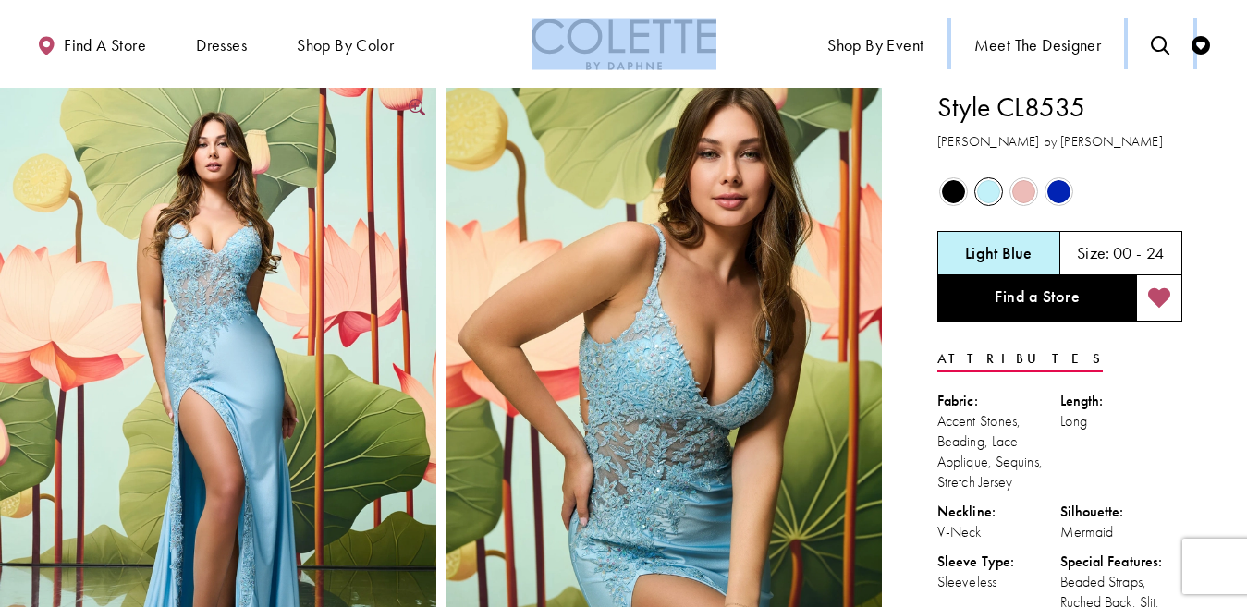
drag, startPoint x: 31, startPoint y: 82, endPoint x: 89, endPoint y: 165, distance: 100.3
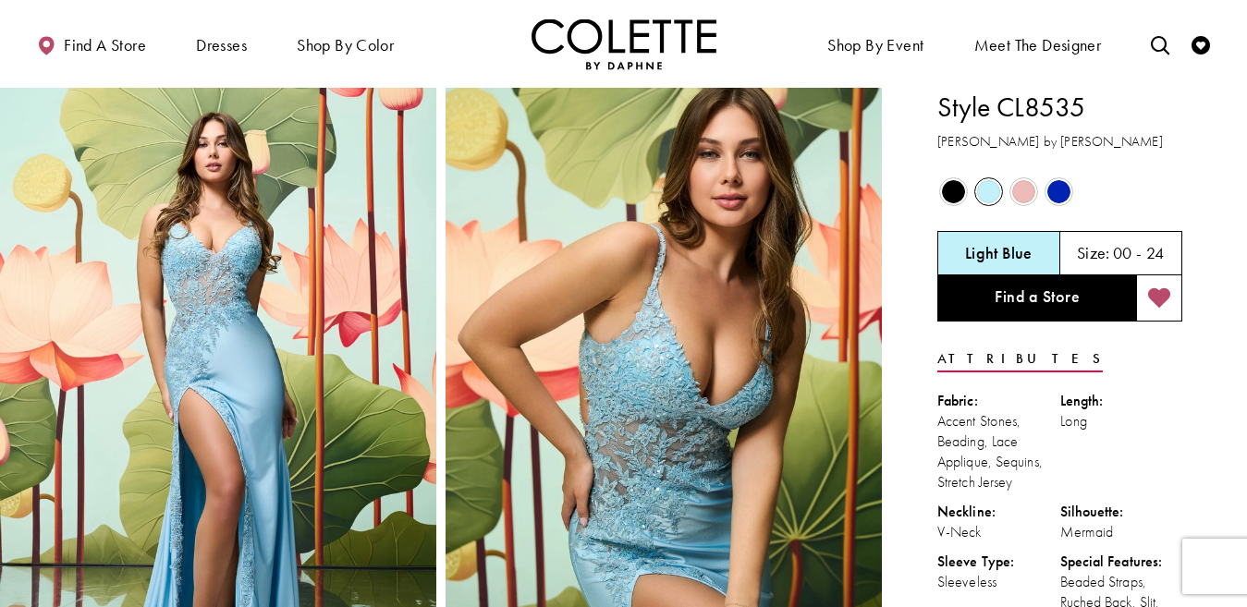
click at [439, 71] on div "Find a store Dresses Dresses Occasion" at bounding box center [623, 44] width 1183 height 88
